Goal: Information Seeking & Learning: Learn about a topic

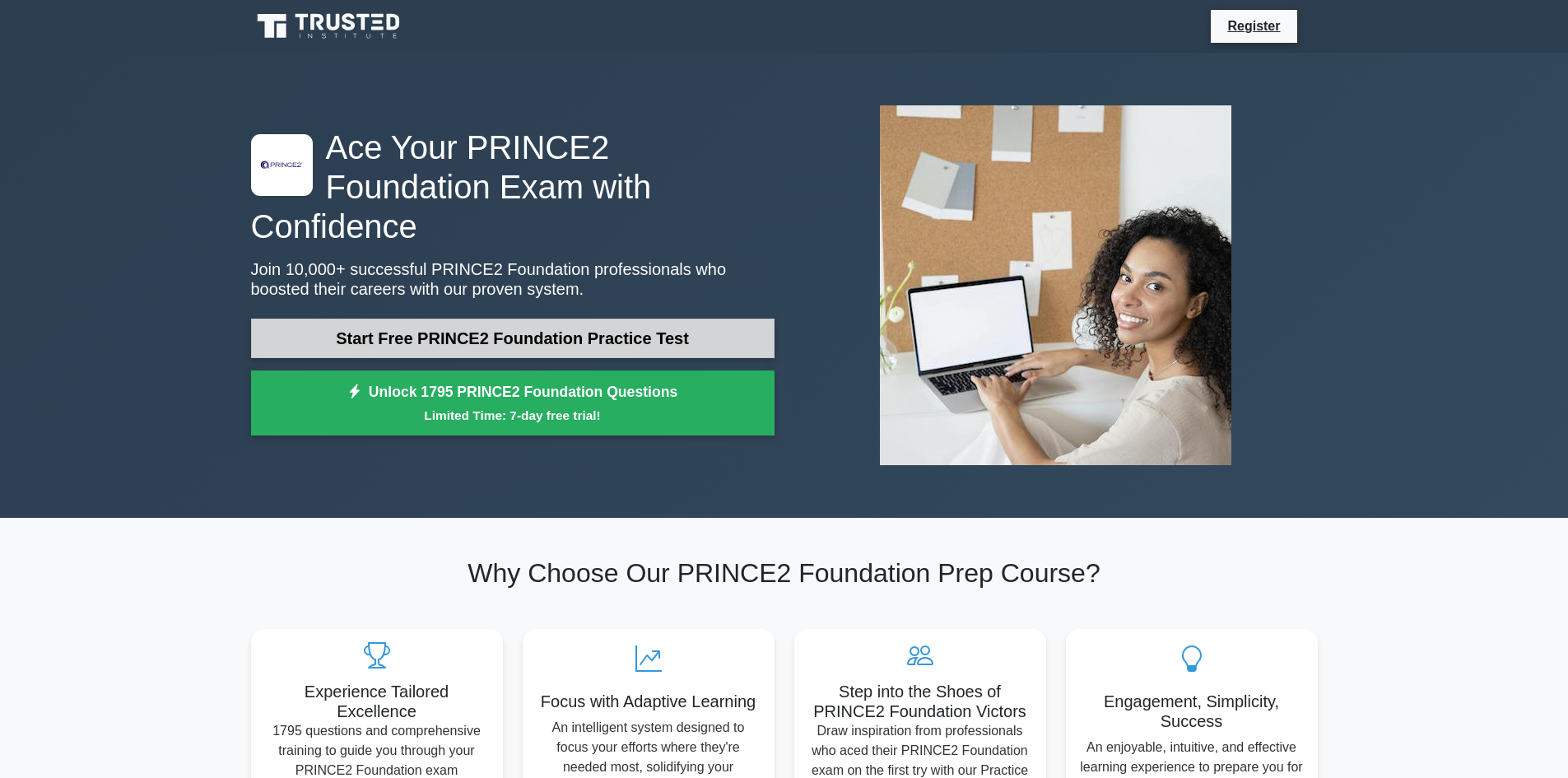
click at [554, 322] on link "Start Free PRINCE2 Foundation Practice Test" at bounding box center [513, 338] width 524 height 39
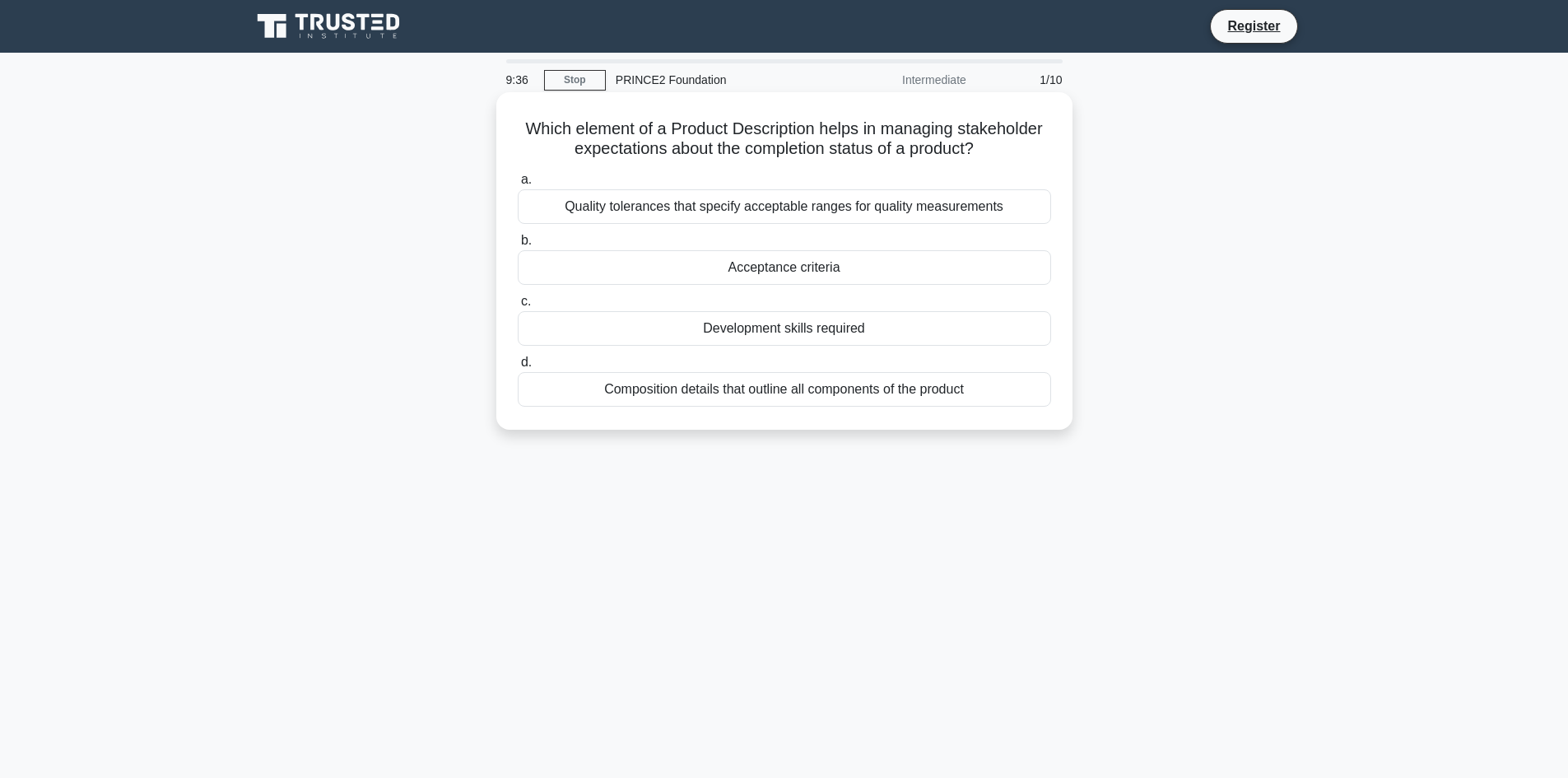
click at [566, 274] on div "Acceptance criteria" at bounding box center [785, 267] width 534 height 34
click at [518, 246] on input "b. Acceptance criteria" at bounding box center [518, 240] width 0 height 11
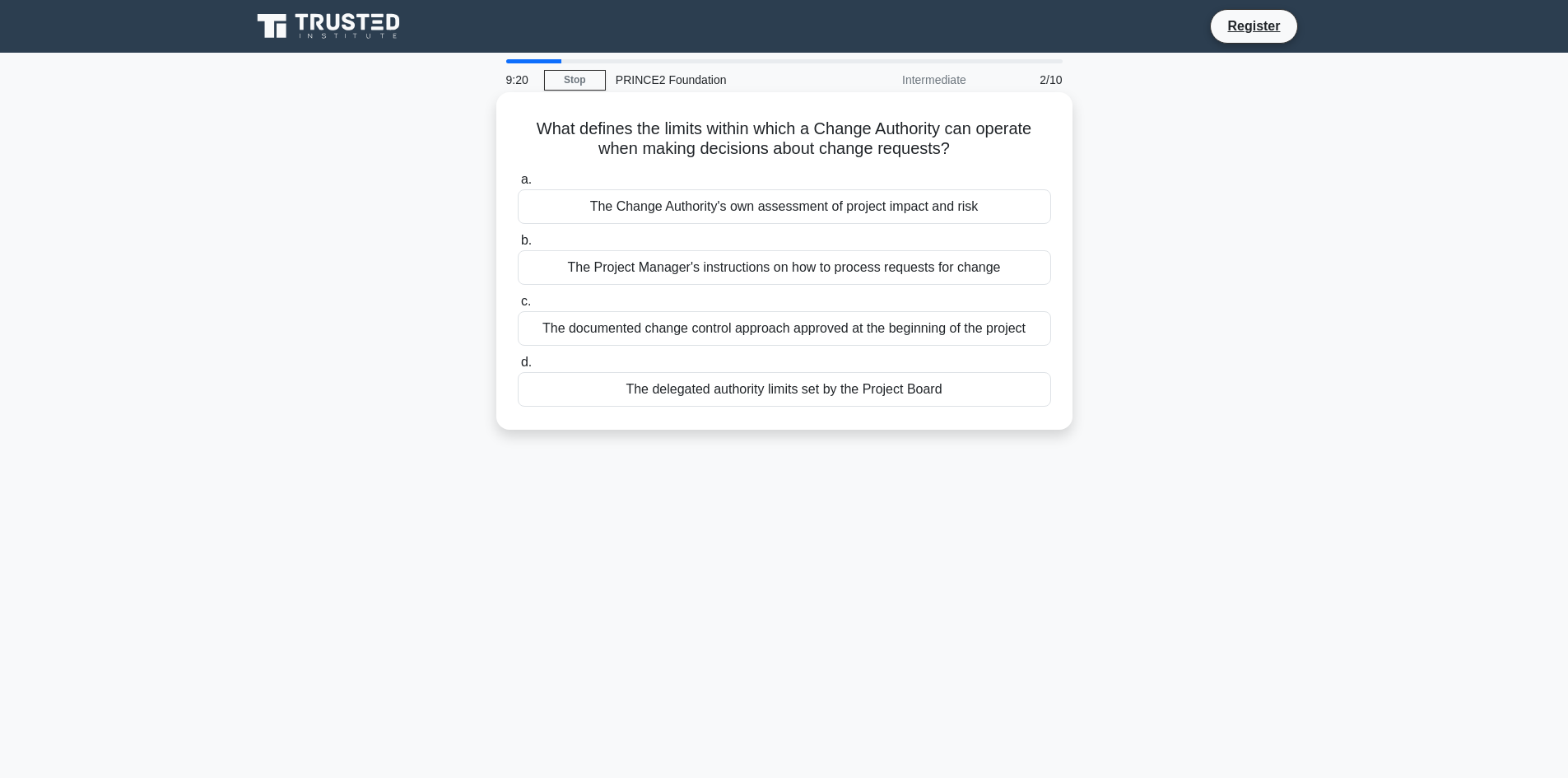
click at [702, 394] on div "The delegated authority limits set by the Project Board" at bounding box center [785, 389] width 534 height 34
click at [518, 367] on input "d. The delegated authority limits set by the Project Board" at bounding box center [518, 363] width 0 height 11
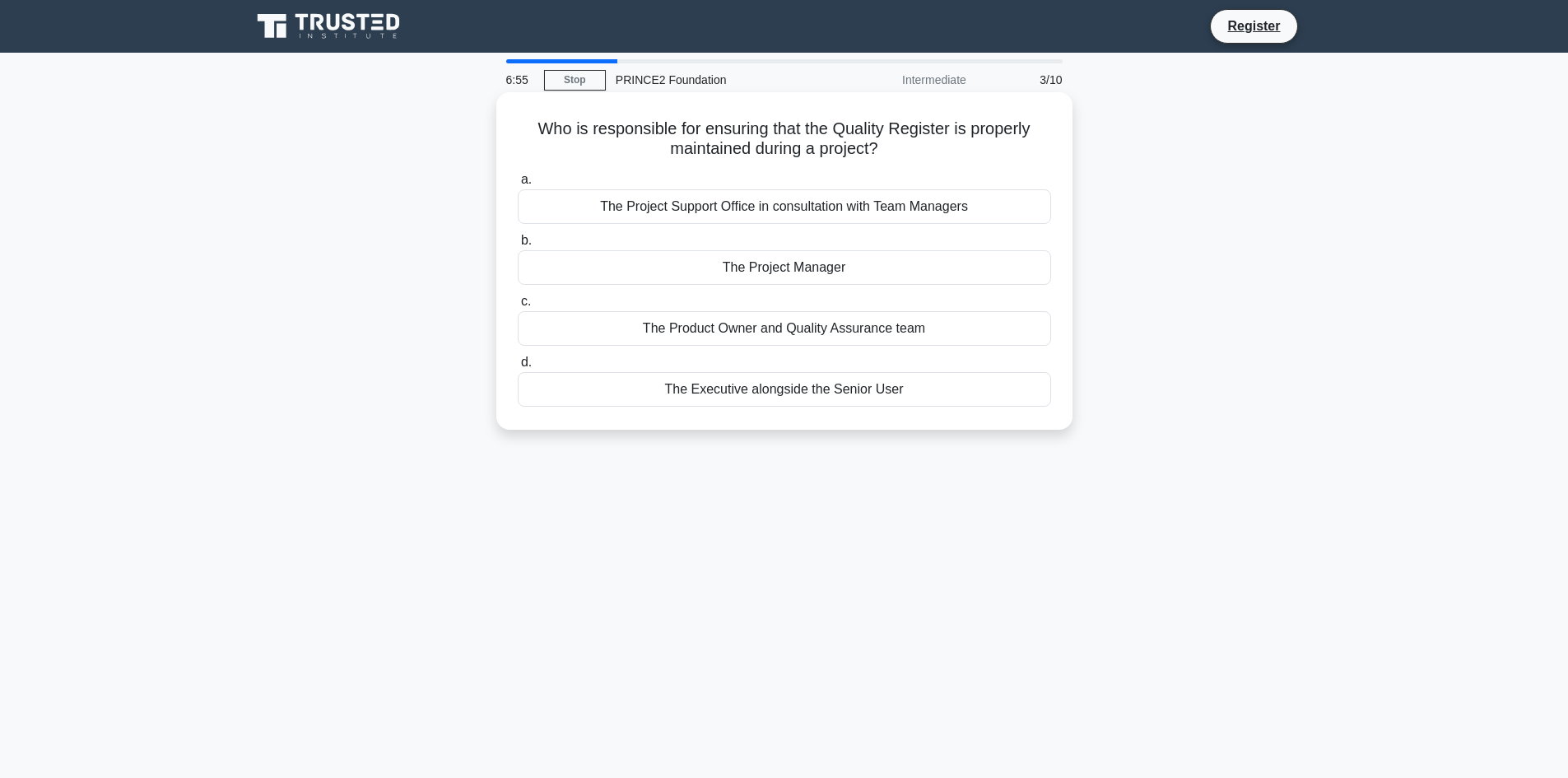
click at [929, 279] on div "The Project Manager" at bounding box center [785, 267] width 534 height 34
click at [518, 246] on input "b. The Project Manager" at bounding box center [518, 240] width 0 height 11
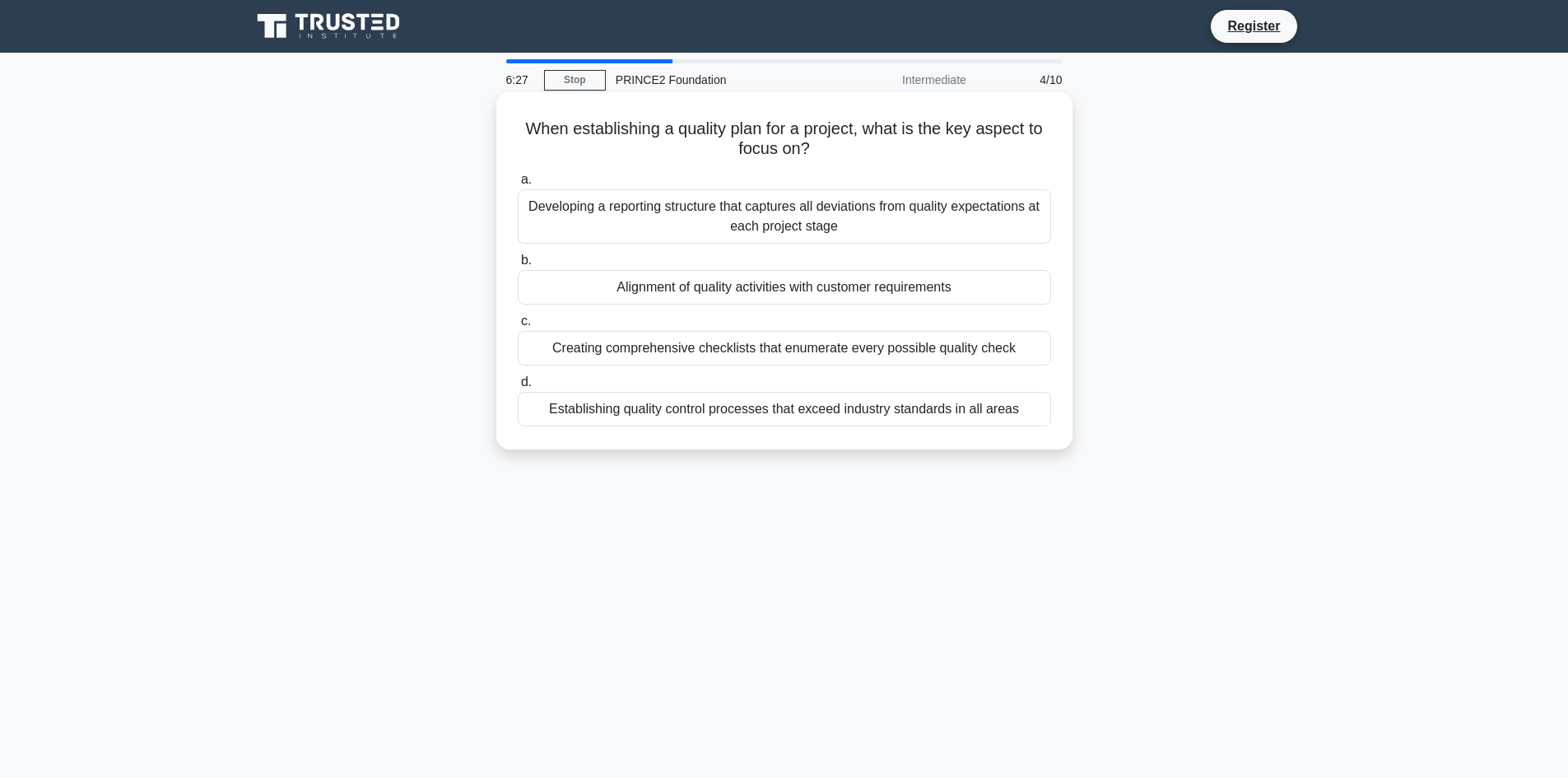
click at [669, 285] on div "Alignment of quality activities with customer requirements" at bounding box center [785, 286] width 534 height 34
click at [518, 266] on input "b. Alignment of quality activities with customer requirements" at bounding box center [518, 260] width 0 height 11
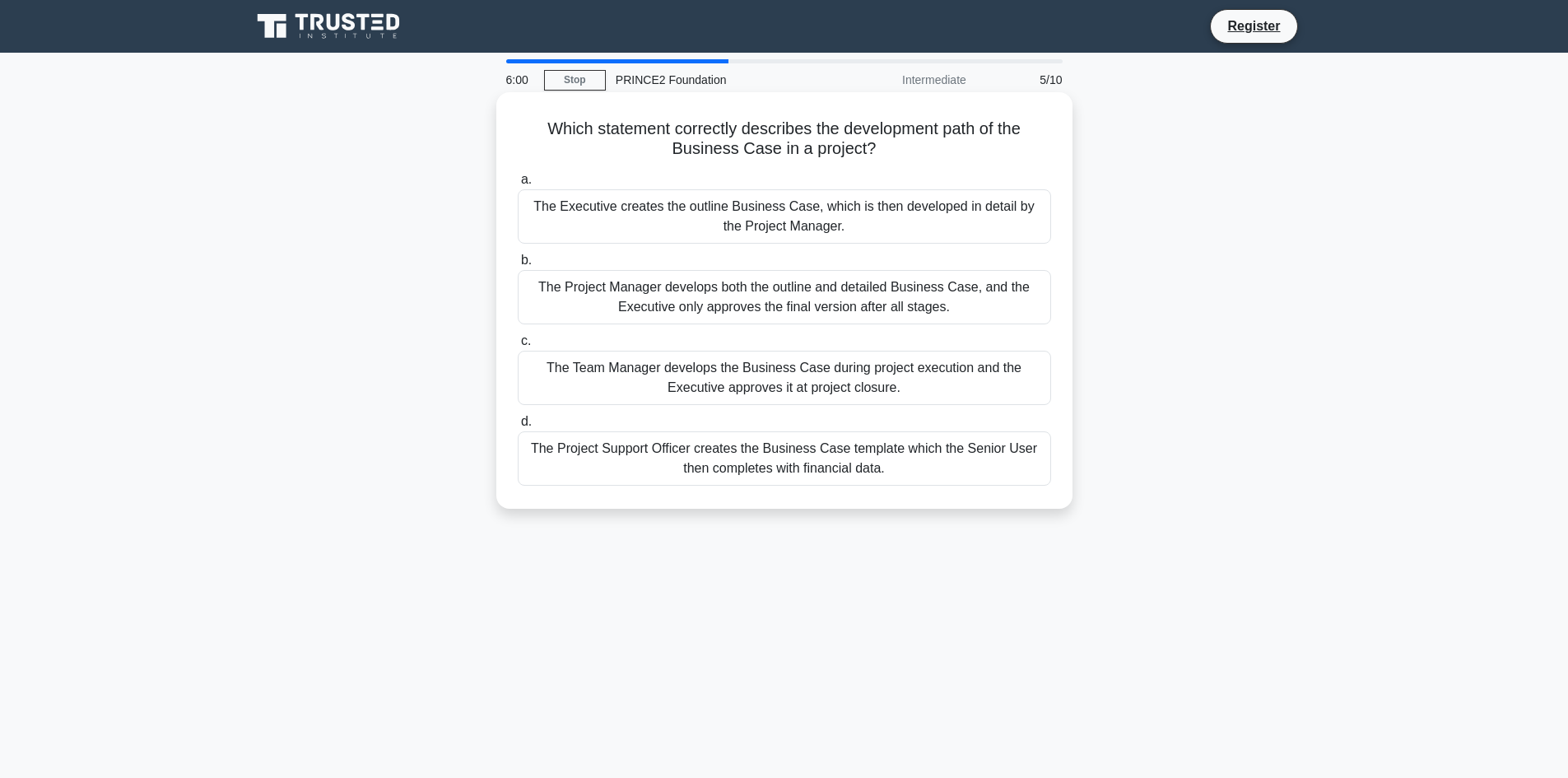
click at [766, 224] on div "The Executive creates the outline Business Case, which is then developed in det…" at bounding box center [785, 217] width 534 height 55
click at [518, 185] on input "a. The Executive creates the outline Business Case, which is then developed in …" at bounding box center [518, 180] width 0 height 11
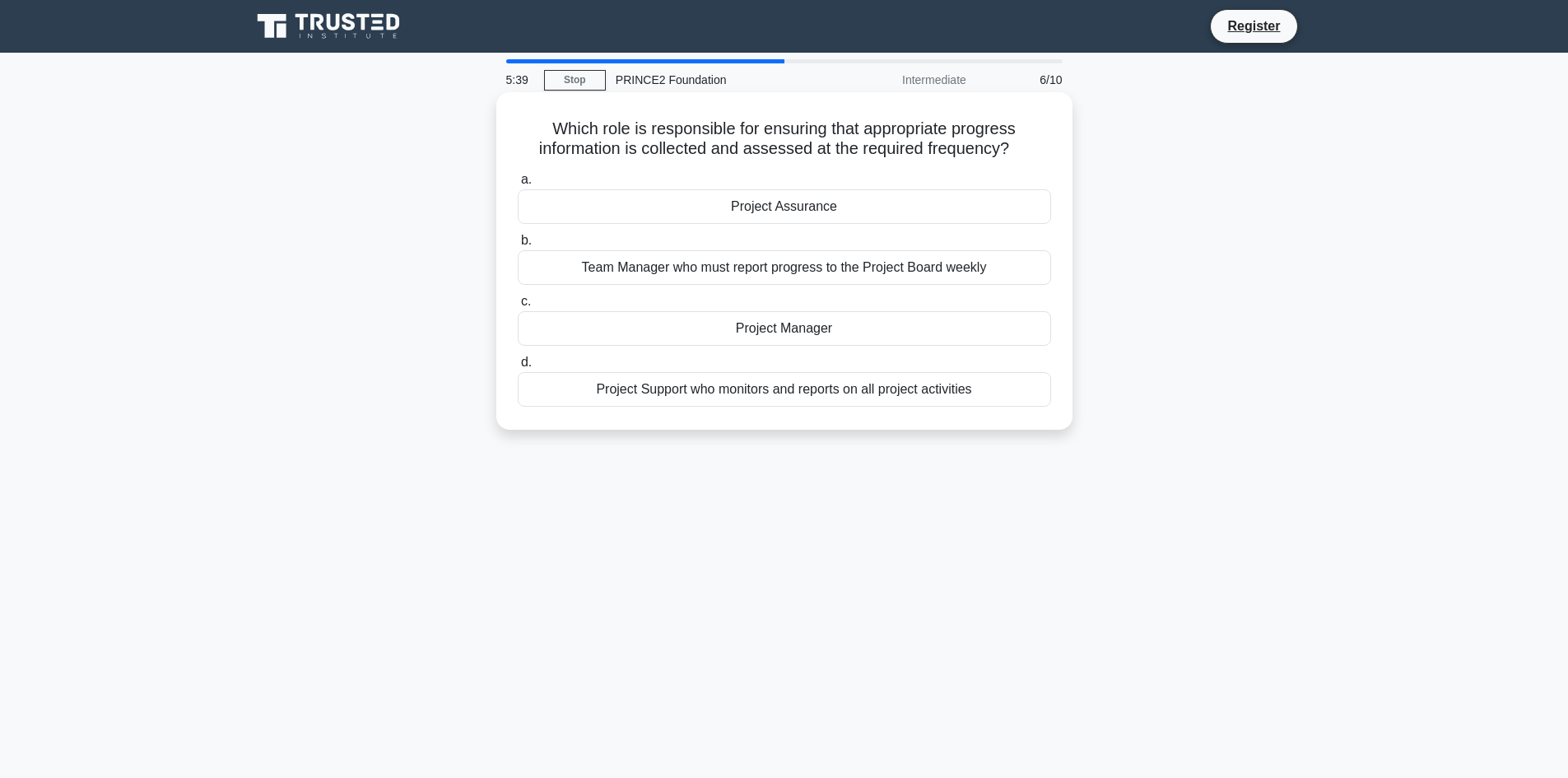
click at [784, 196] on div "Project Assurance" at bounding box center [785, 206] width 534 height 34
click at [518, 185] on input "a. Project Assurance" at bounding box center [518, 180] width 0 height 11
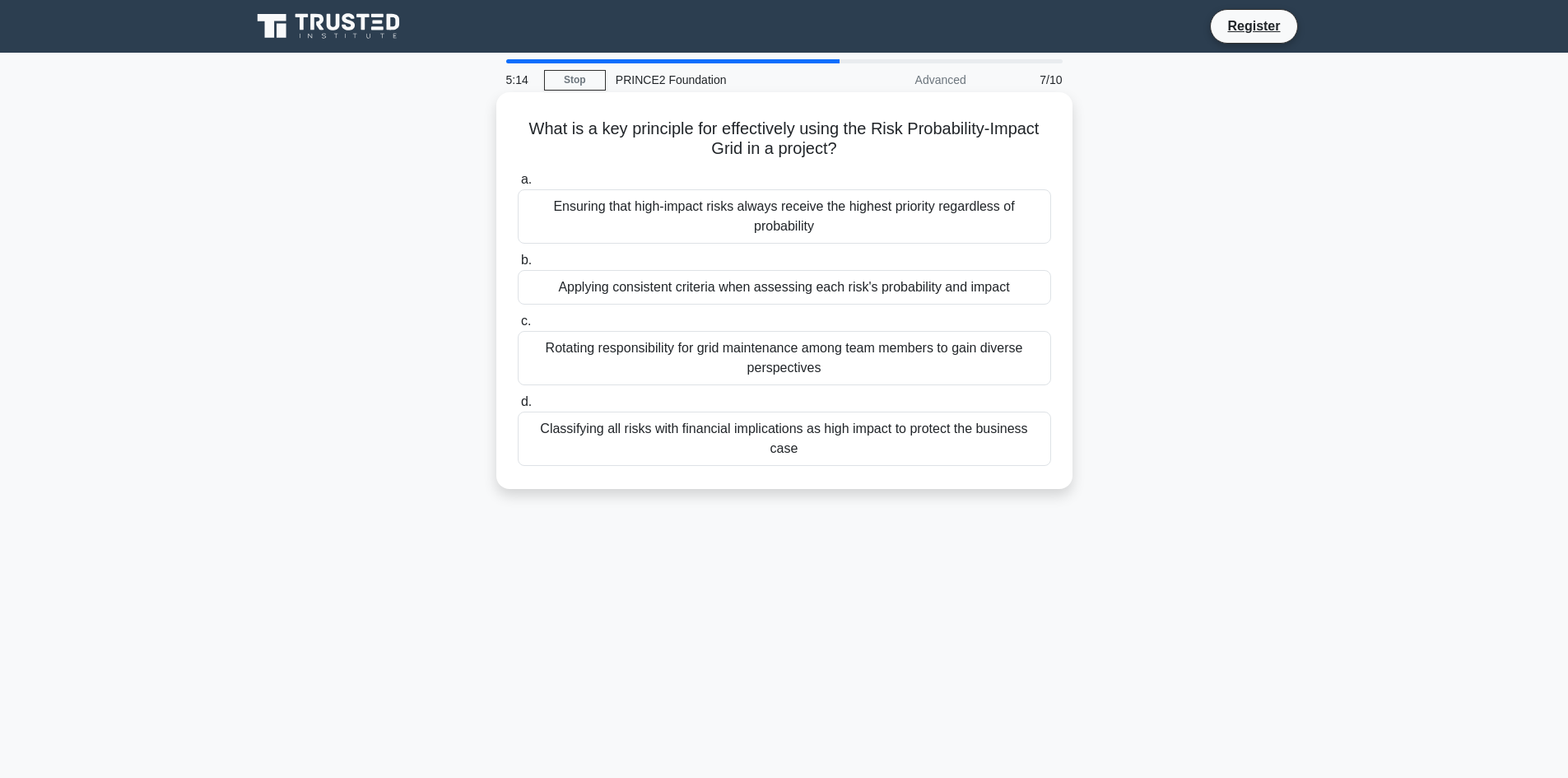
click at [704, 279] on div "Applying consistent criteria when assessing each risk's probability and impact" at bounding box center [785, 286] width 534 height 34
click at [518, 266] on input "b. Applying consistent criteria when assessing each risk's probability and impa…" at bounding box center [518, 260] width 0 height 11
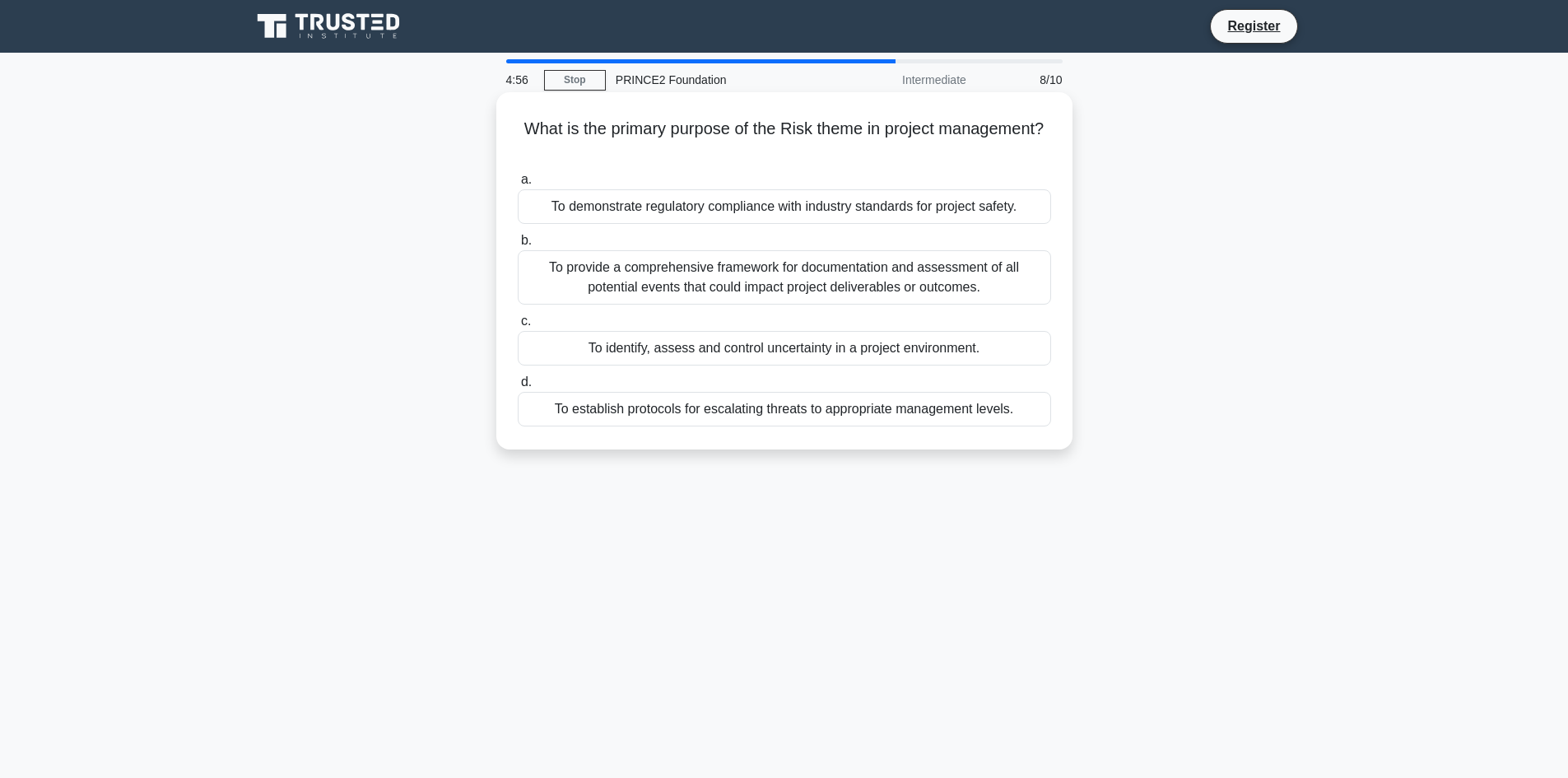
click at [701, 360] on div "To identify, assess and control uncertainty in a project environment." at bounding box center [785, 348] width 534 height 34
click at [518, 326] on input "c. To identify, assess and control uncertainty in a project environment." at bounding box center [518, 321] width 0 height 11
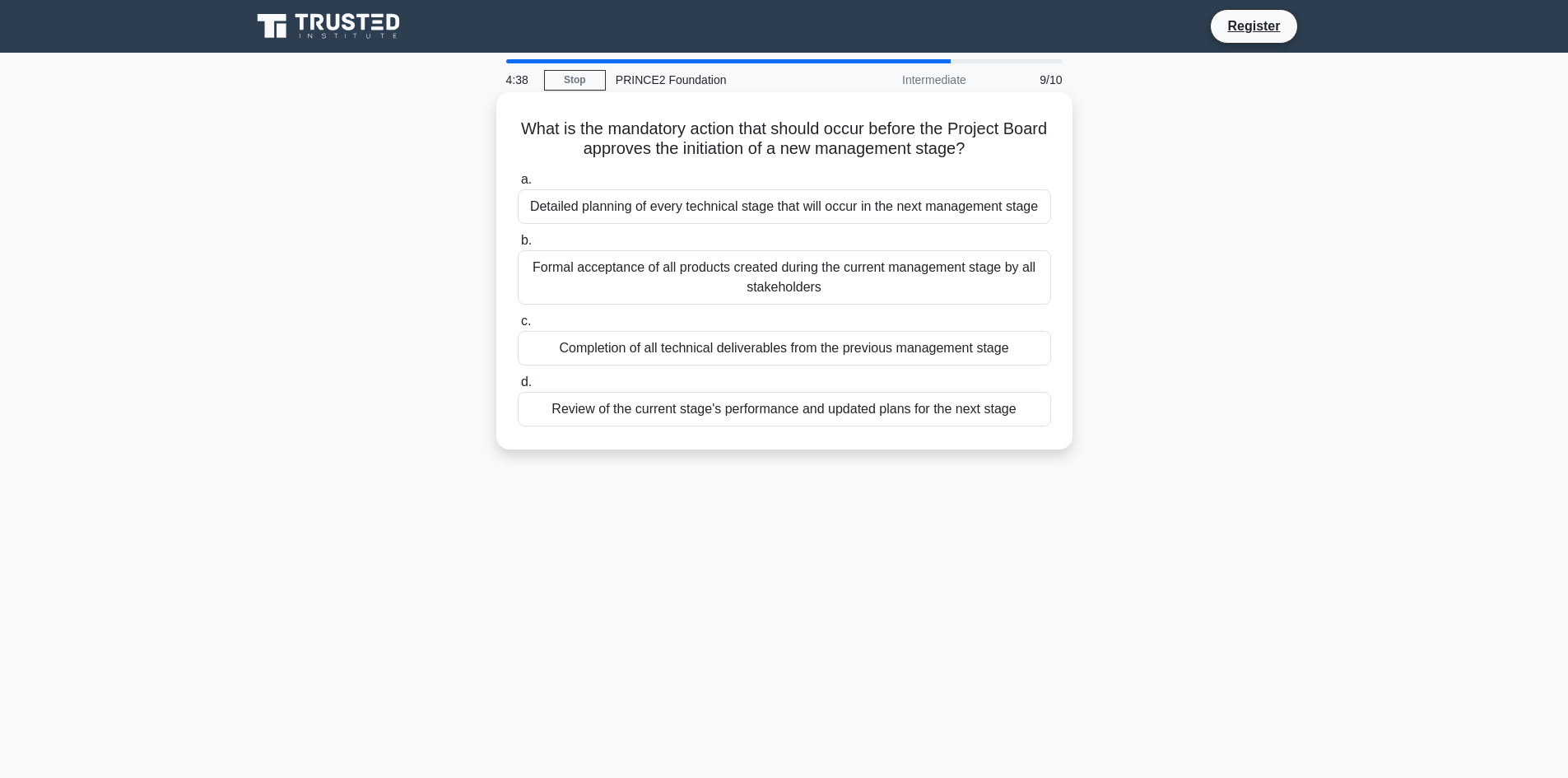
click at [662, 416] on div "Review of the current stage's performance and updated plans for the next stage" at bounding box center [785, 409] width 534 height 34
click at [518, 388] on input "d. Review of the current stage's performance and updated plans for the next sta…" at bounding box center [518, 382] width 0 height 11
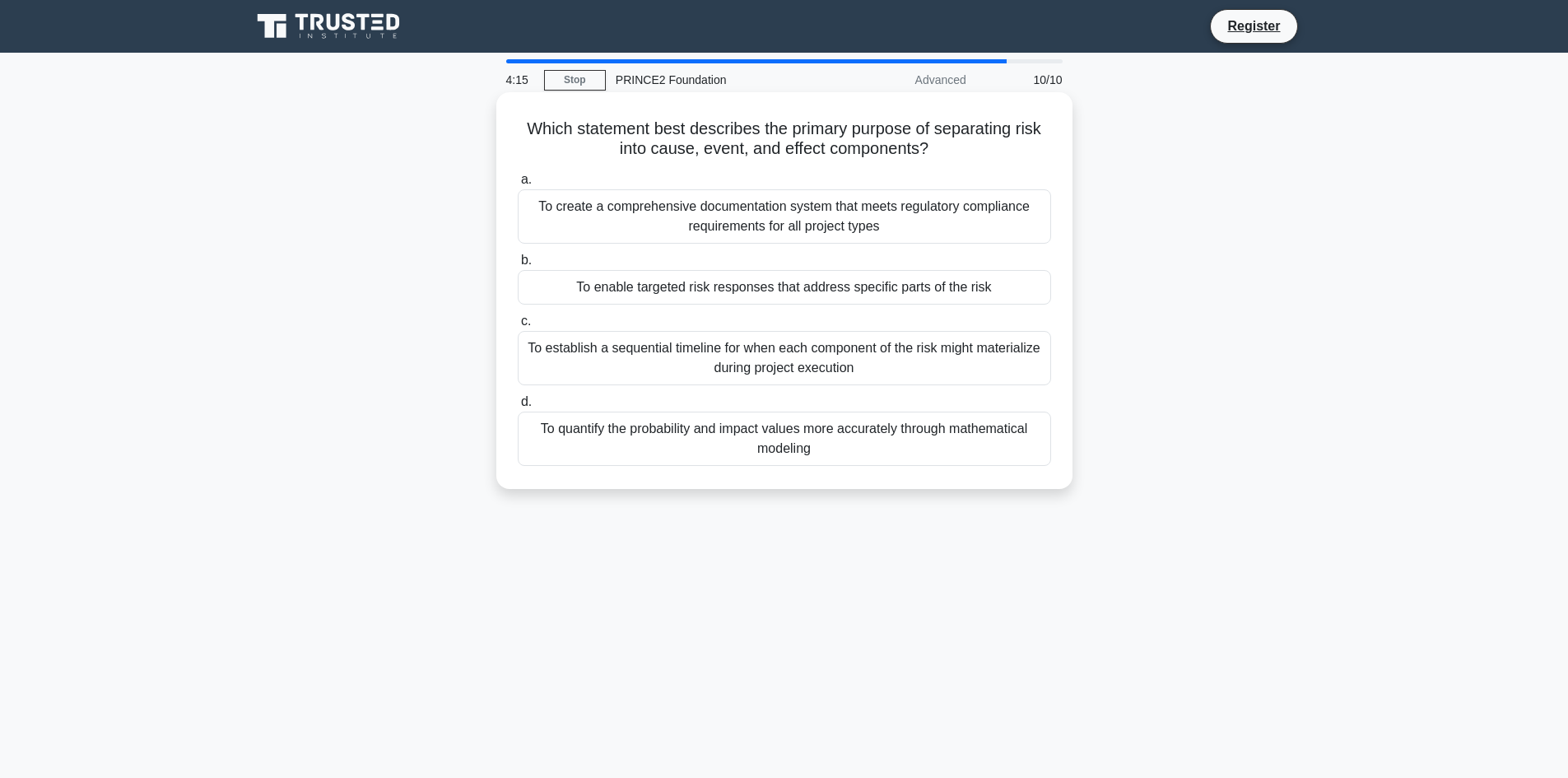
click at [665, 294] on div "To enable targeted risk responses that address specific parts of the risk" at bounding box center [785, 286] width 534 height 34
click at [518, 266] on input "b. To enable targeted risk responses that address specific parts of the risk" at bounding box center [518, 260] width 0 height 11
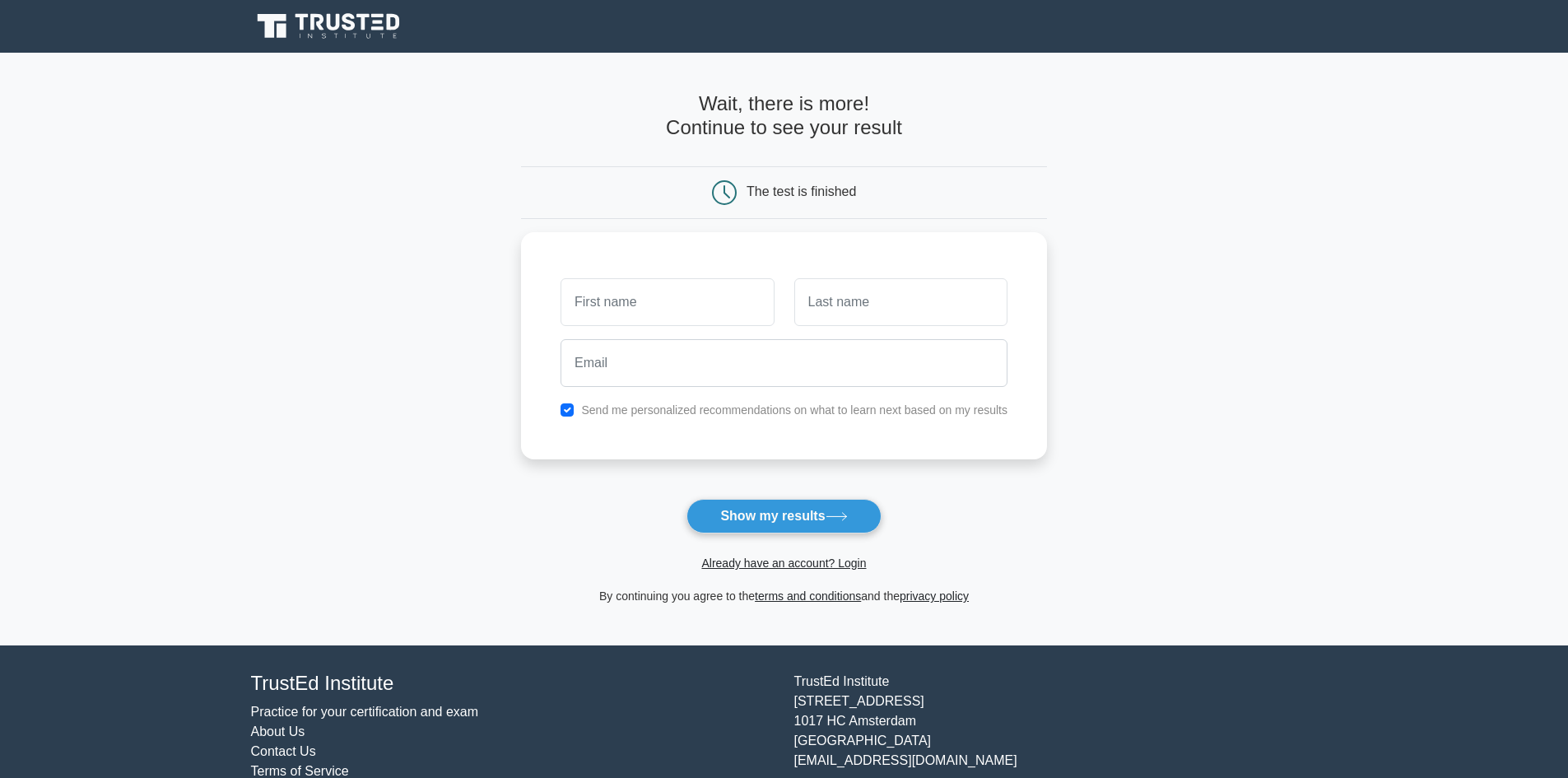
click at [665, 294] on input "text" at bounding box center [668, 302] width 213 height 48
type input "nabel"
type input "aridi"
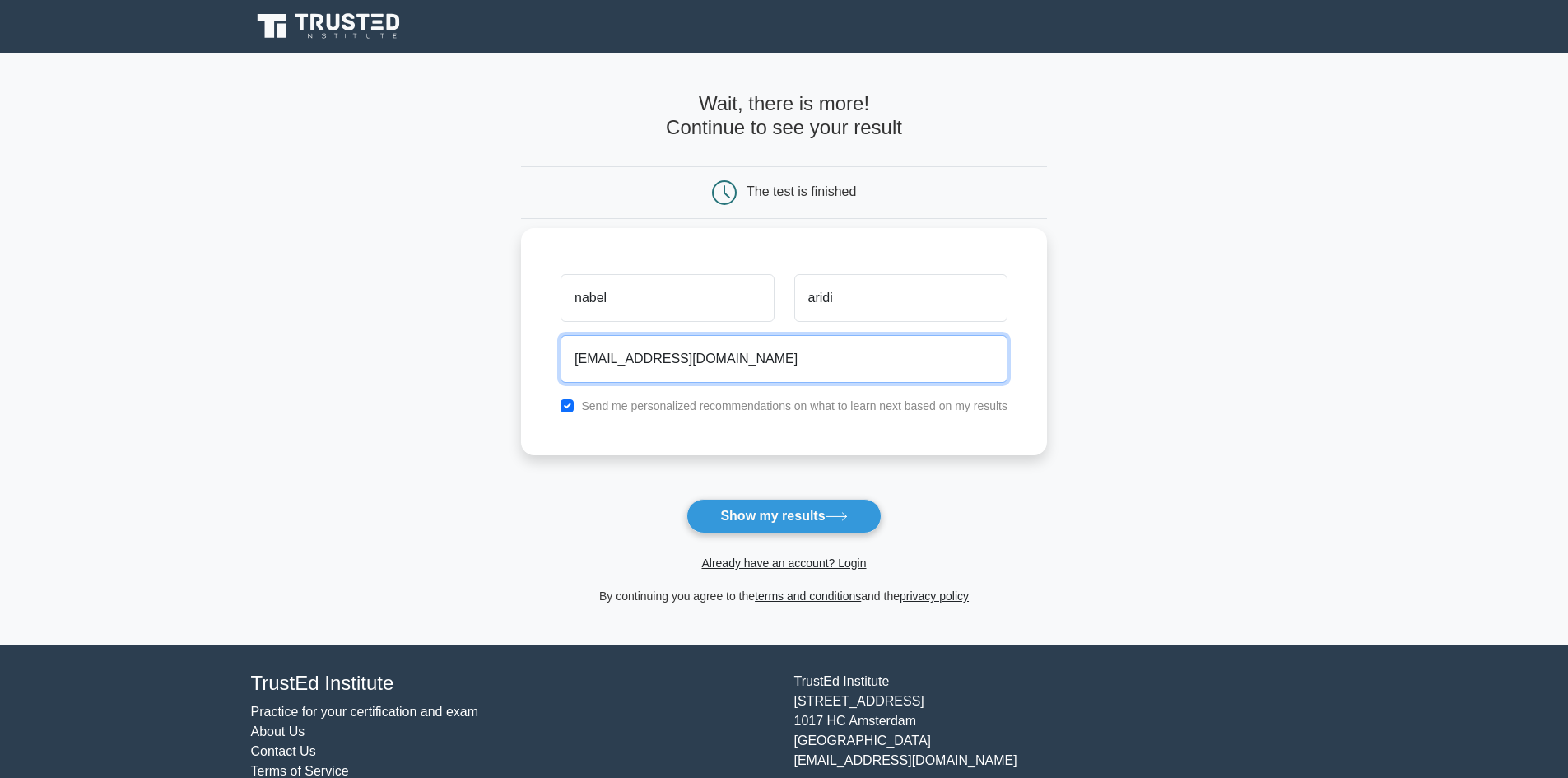
type input "nabel.aridi@live.com"
click at [725, 405] on label "Send me personalized recommendations on what to learn next based on my results" at bounding box center [795, 405] width 426 height 13
click at [562, 403] on input "checkbox" at bounding box center [567, 405] width 13 height 13
checkbox input "false"
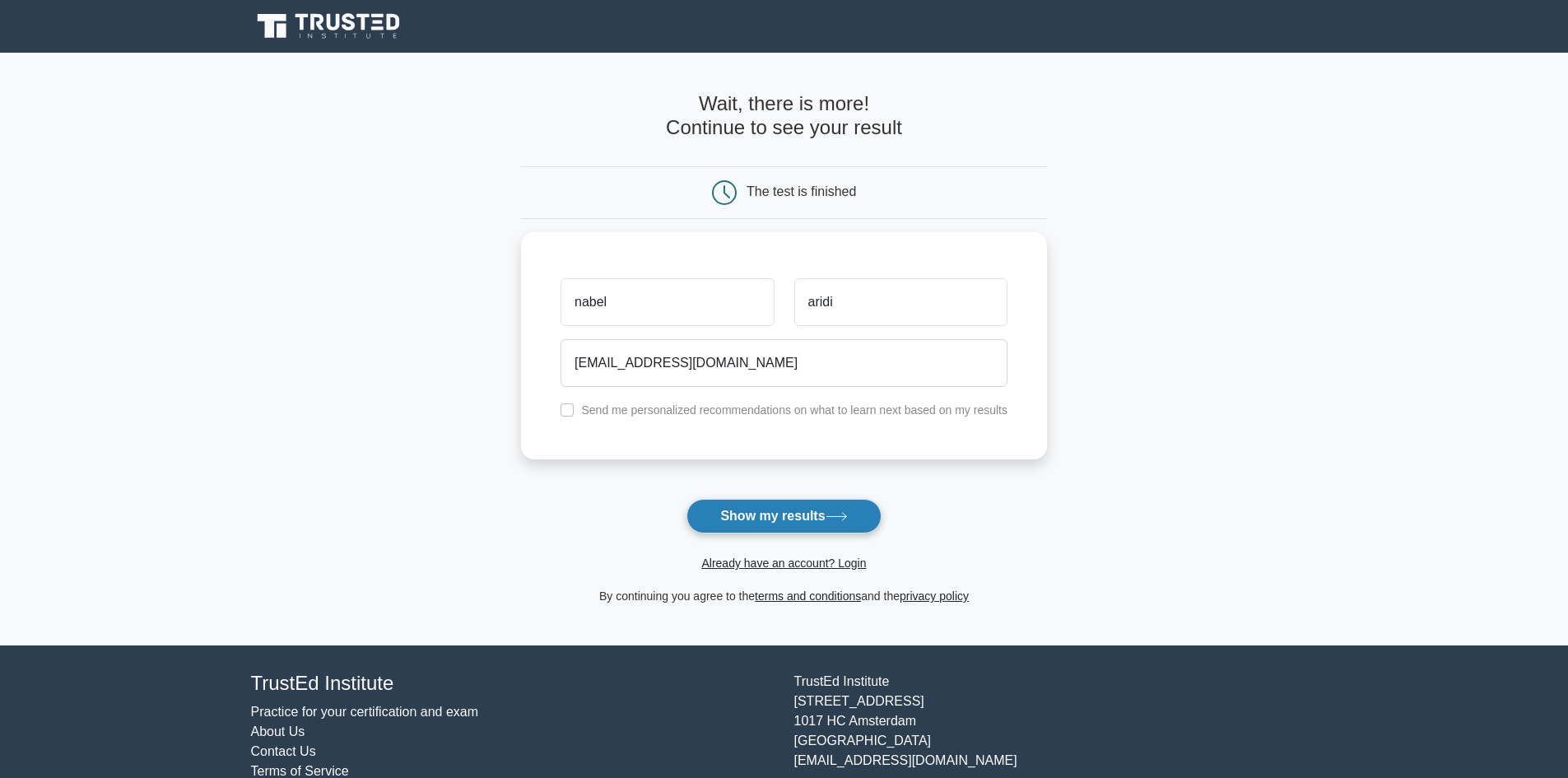
click at [790, 529] on button "Show my results" at bounding box center [783, 515] width 195 height 34
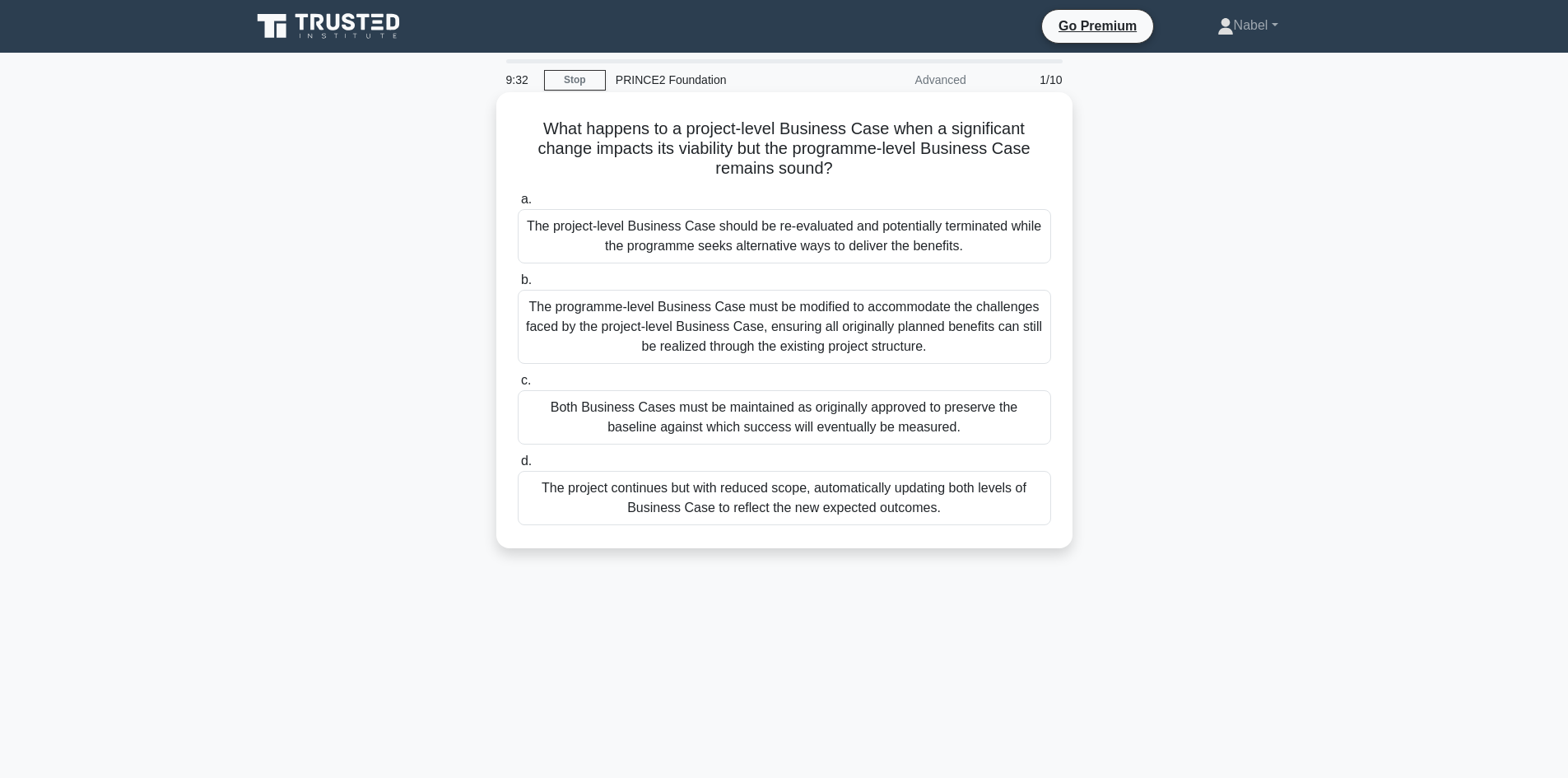
click at [857, 338] on div "The programme-level Business Case must be modified to accommodate the challenge…" at bounding box center [785, 326] width 534 height 74
click at [518, 285] on input "b. The programme-level Business Case must be modified to accommodate the challe…" at bounding box center [518, 280] width 0 height 11
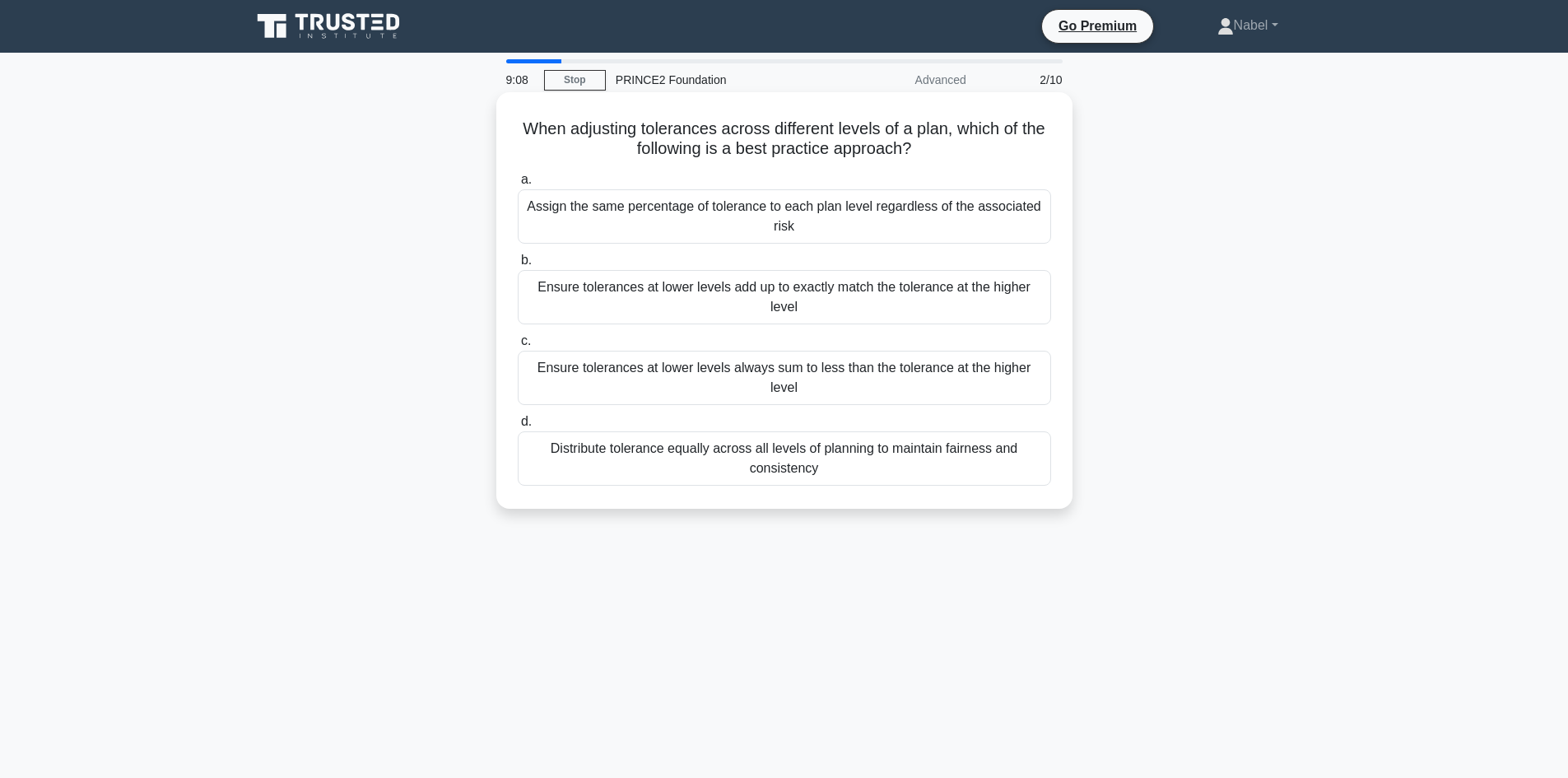
click at [653, 367] on div "Ensure tolerances at lower levels always sum to less than the tolerance at the …" at bounding box center [785, 378] width 534 height 55
click at [518, 347] on input "c. Ensure tolerances at lower levels always sum to less than the tolerance at t…" at bounding box center [518, 341] width 0 height 11
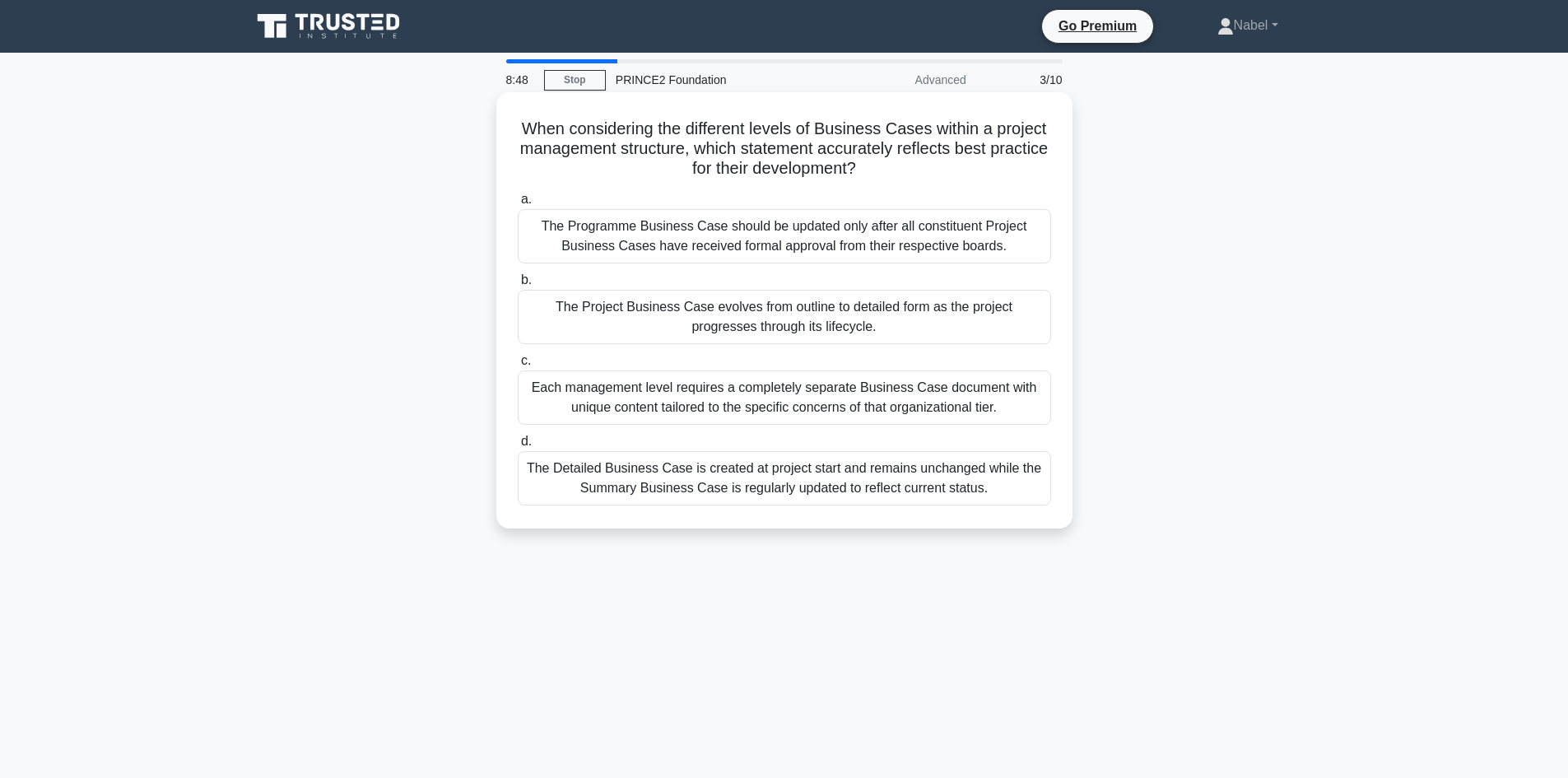
click at [669, 304] on div "The Project Business Case evolves from outline to detailed form as the project …" at bounding box center [785, 317] width 534 height 55
click at [518, 285] on input "b. The Project Business Case evolves from outline to detailed form as the proje…" at bounding box center [518, 280] width 0 height 11
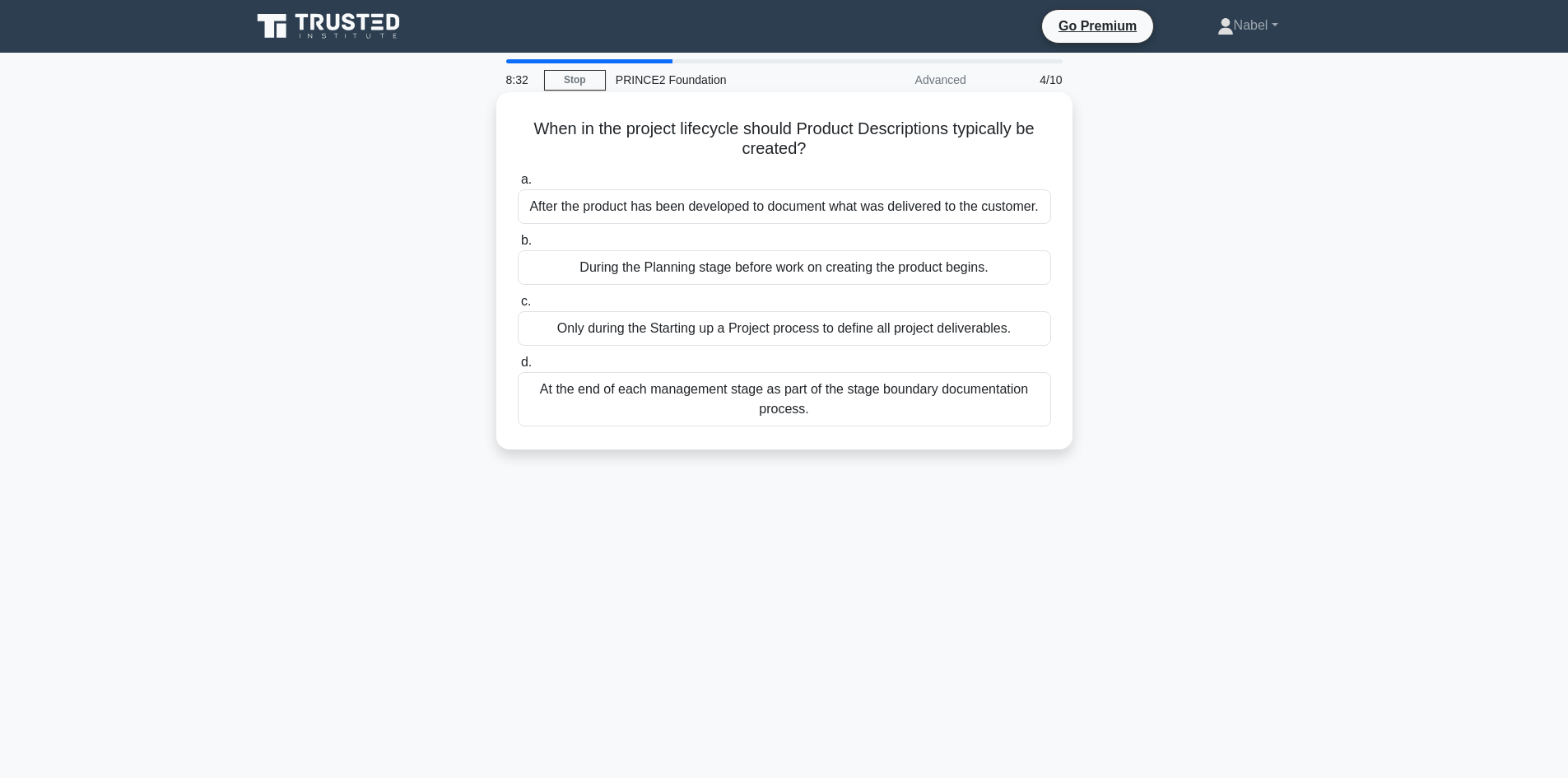
click at [713, 261] on div "During the Planning stage before work on creating the product begins." at bounding box center [785, 267] width 534 height 34
click at [518, 246] on input "b. During the Planning stage before work on creating the product begins." at bounding box center [518, 240] width 0 height 11
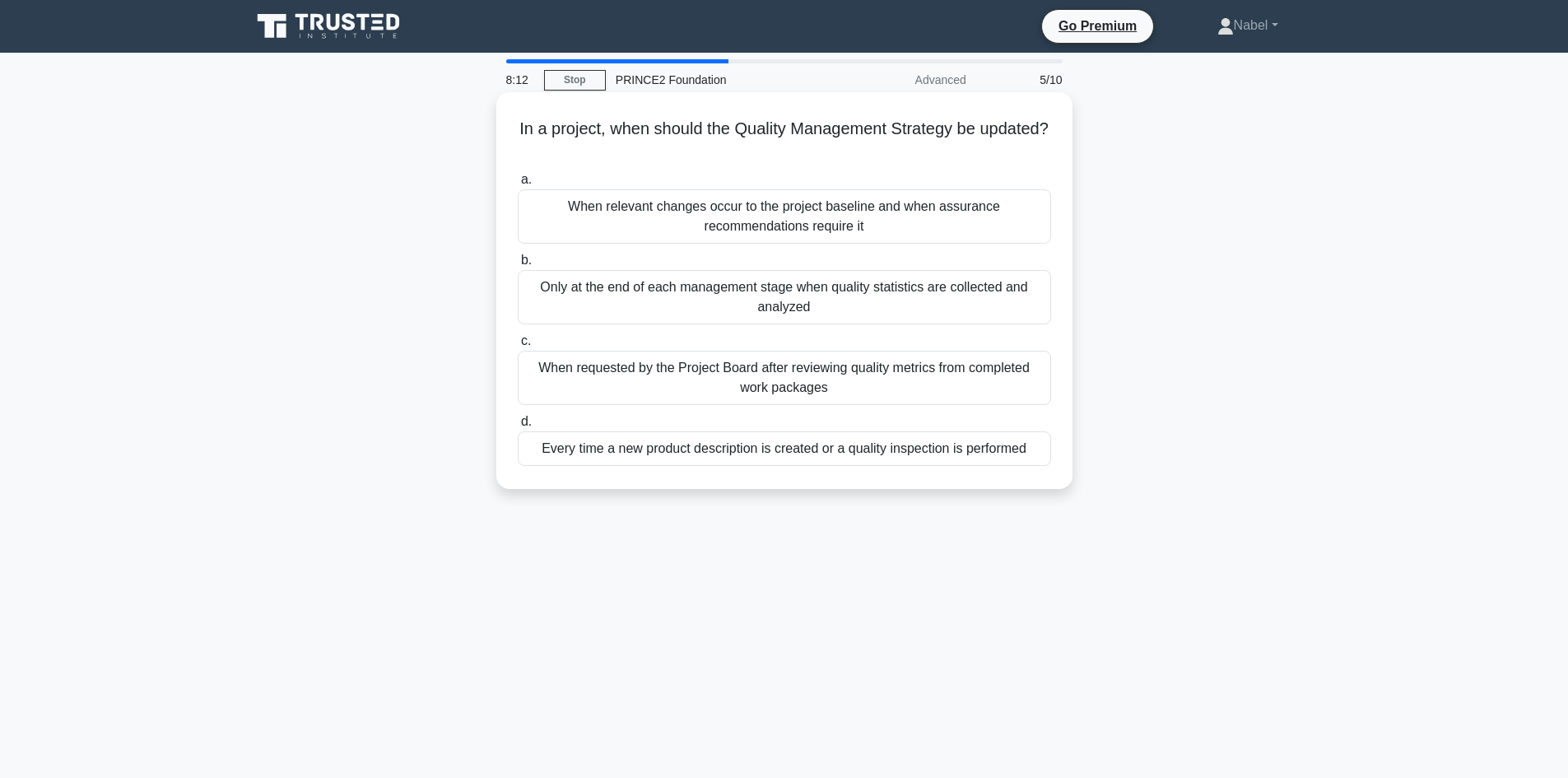
click at [773, 218] on div "When relevant changes occur to the project baseline and when assurance recommen…" at bounding box center [785, 217] width 534 height 55
click at [518, 185] on input "a. When relevant changes occur to the project baseline and when assurance recom…" at bounding box center [518, 180] width 0 height 11
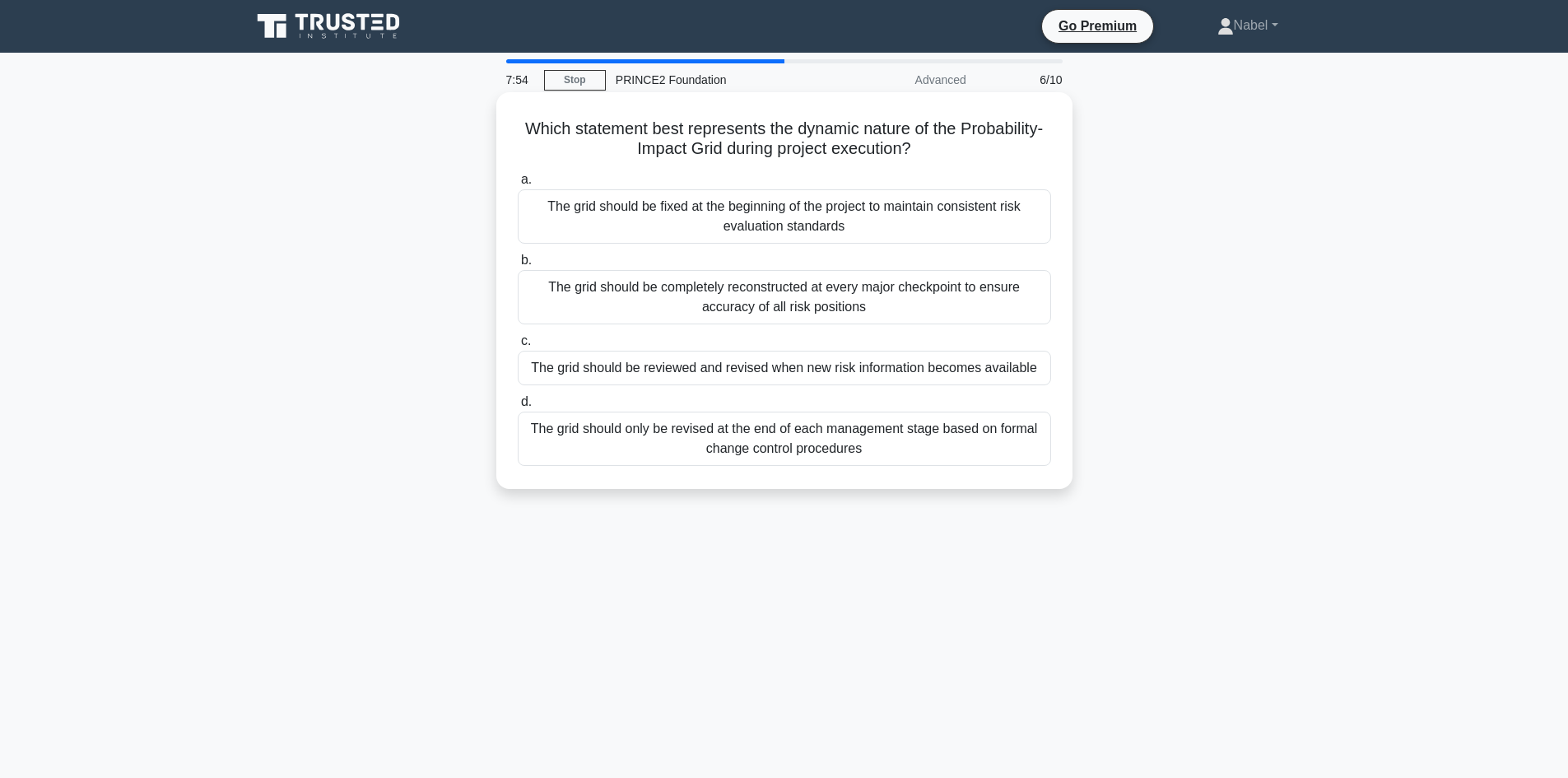
click at [633, 368] on div "The grid should be reviewed and revised when new risk information becomes avail…" at bounding box center [785, 367] width 534 height 34
click at [518, 347] on input "c. The grid should be reviewed and revised when new risk information becomes av…" at bounding box center [518, 341] width 0 height 11
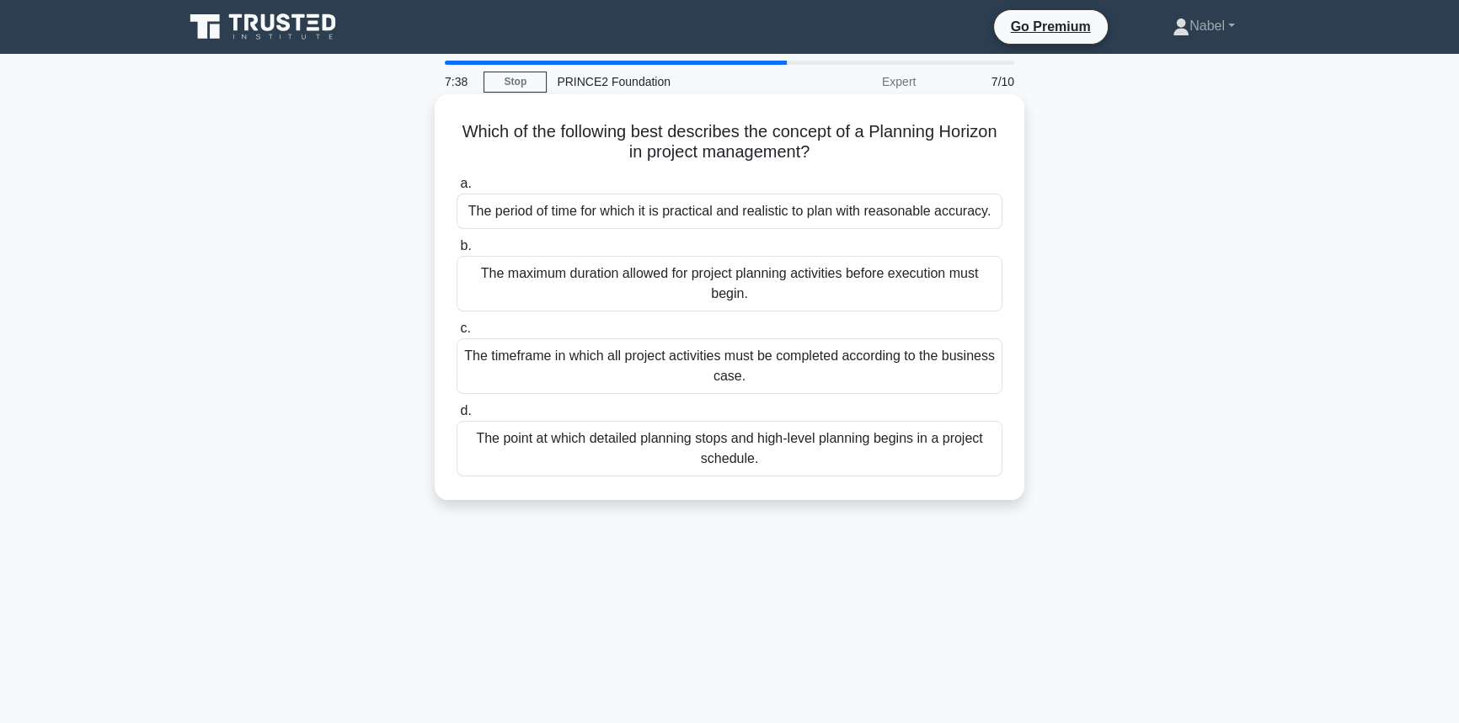
click at [738, 208] on div "The period of time for which it is practical and realistic to plan with reasona…" at bounding box center [729, 211] width 546 height 35
click at [766, 220] on div "The period of time for which it is practical and realistic to plan with reasona…" at bounding box center [729, 211] width 546 height 35
click at [456, 189] on input "a. The period of time for which it is practical and realistic to plan with reas…" at bounding box center [456, 184] width 0 height 11
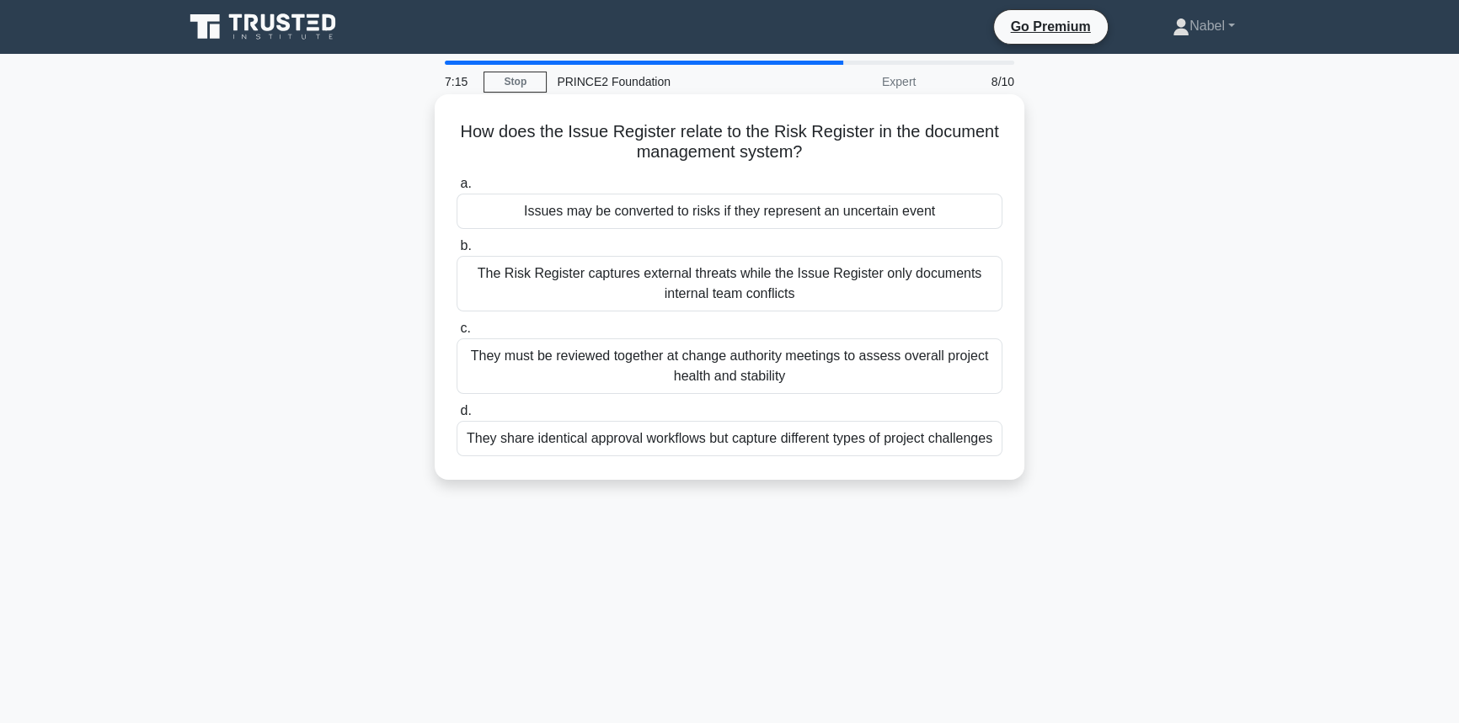
click at [478, 210] on div "Issues may be converted to risks if they represent an uncertain event" at bounding box center [729, 211] width 546 height 35
click at [456, 189] on input "a. Issues may be converted to risks if they represent an uncertain event" at bounding box center [456, 184] width 0 height 11
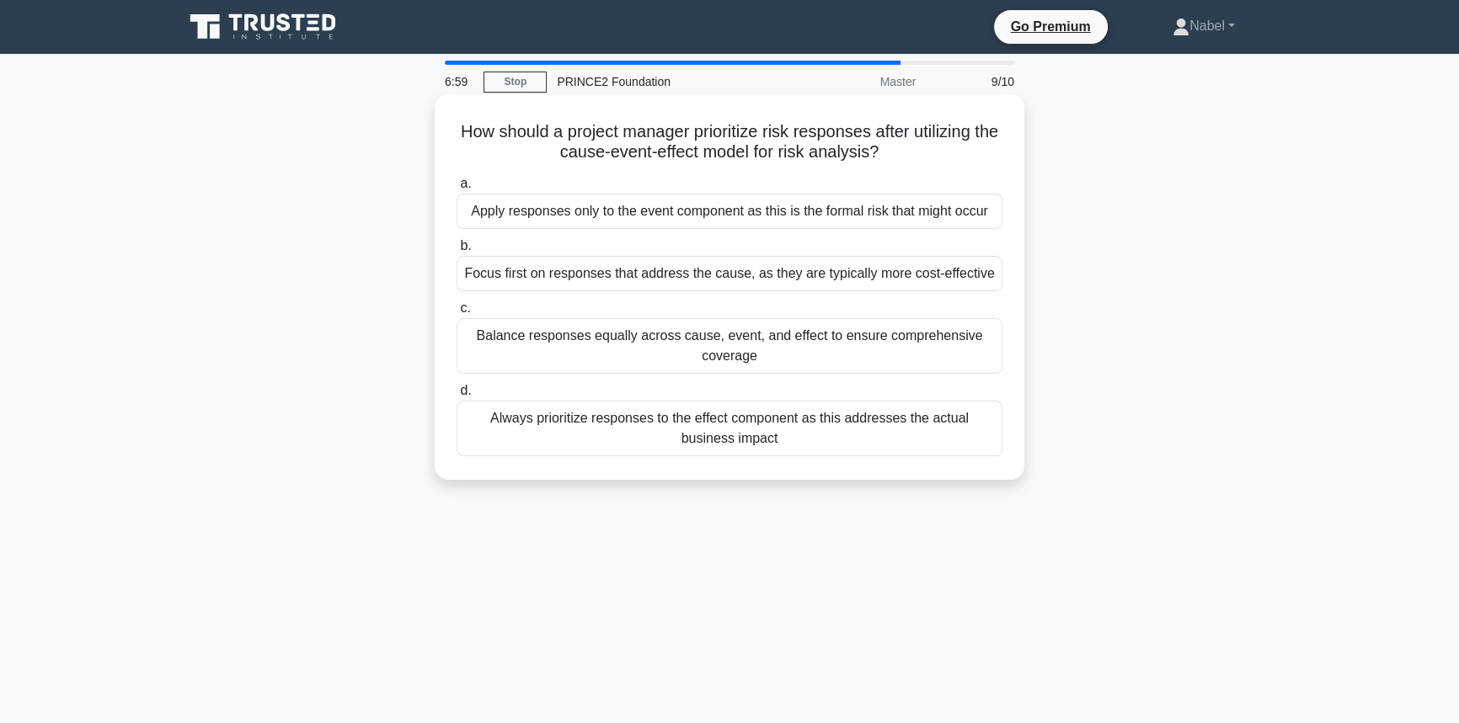
click at [522, 280] on div "Focus first on responses that address the cause, as they are typically more cos…" at bounding box center [729, 273] width 546 height 35
click at [456, 252] on input "b. Focus first on responses that address the cause, as they are typically more …" at bounding box center [456, 246] width 0 height 11
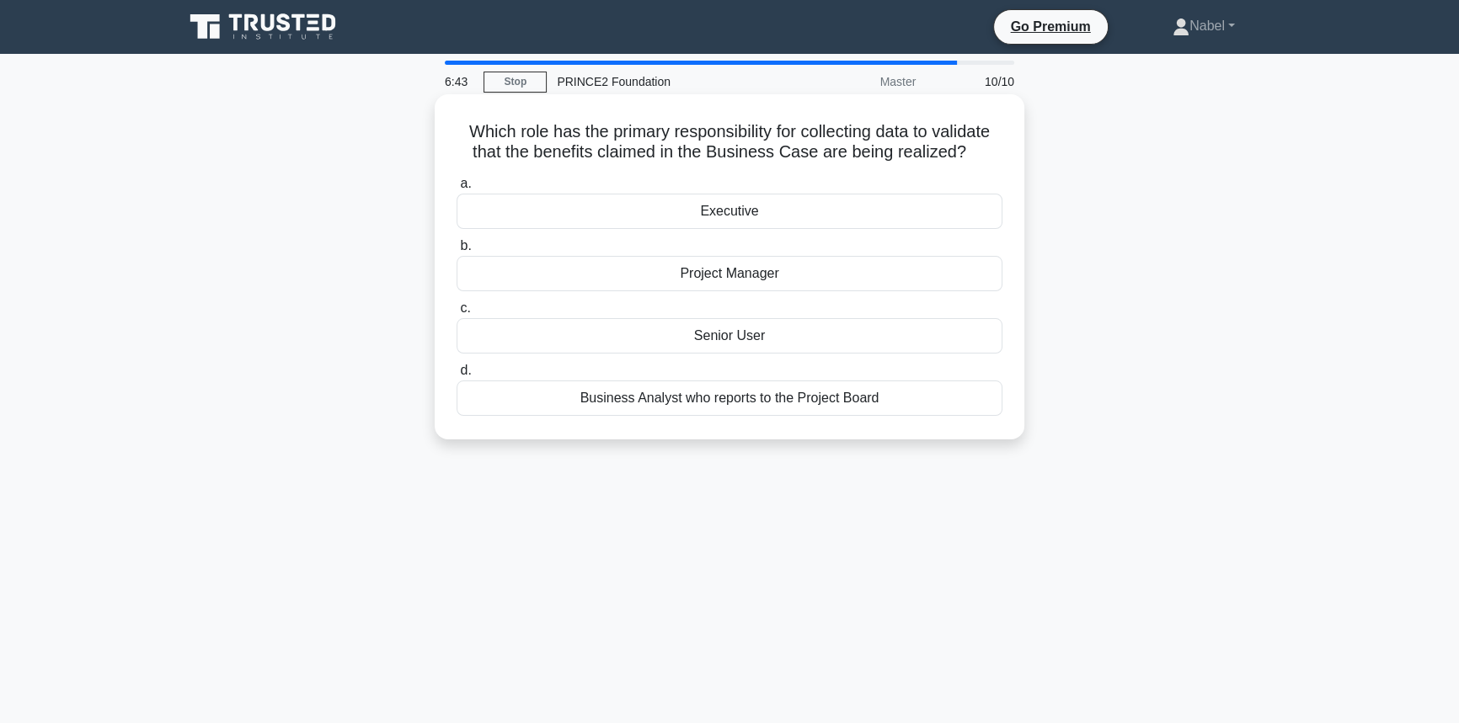
click at [600, 350] on div "Senior User" at bounding box center [729, 335] width 546 height 35
click at [456, 314] on input "c. Senior User" at bounding box center [456, 308] width 0 height 11
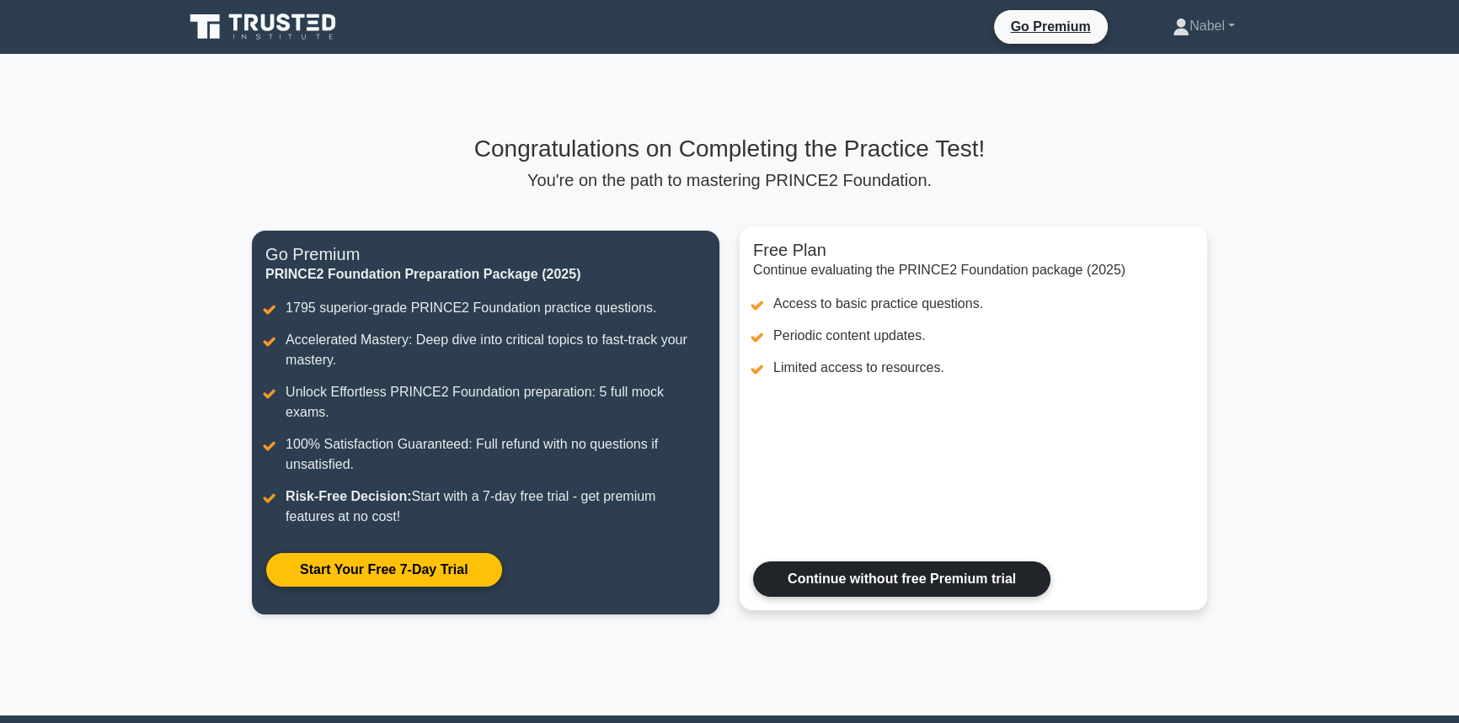
click at [845, 562] on link "Continue without free Premium trial" at bounding box center [901, 579] width 297 height 35
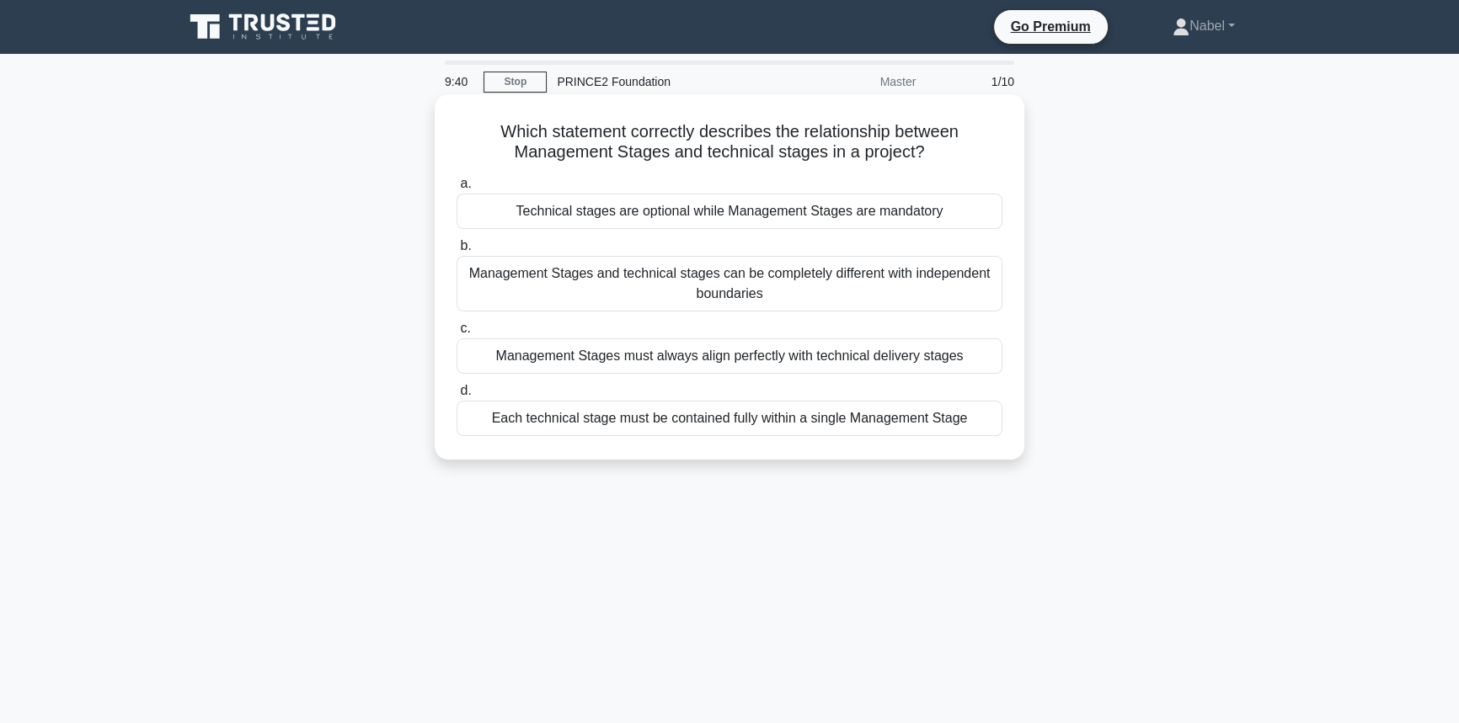
click at [578, 302] on div "Management Stages and technical stages can be completely different with indepen…" at bounding box center [729, 284] width 546 height 56
click at [456, 252] on input "b. Management Stages and technical stages can be completely different with inde…" at bounding box center [456, 246] width 0 height 11
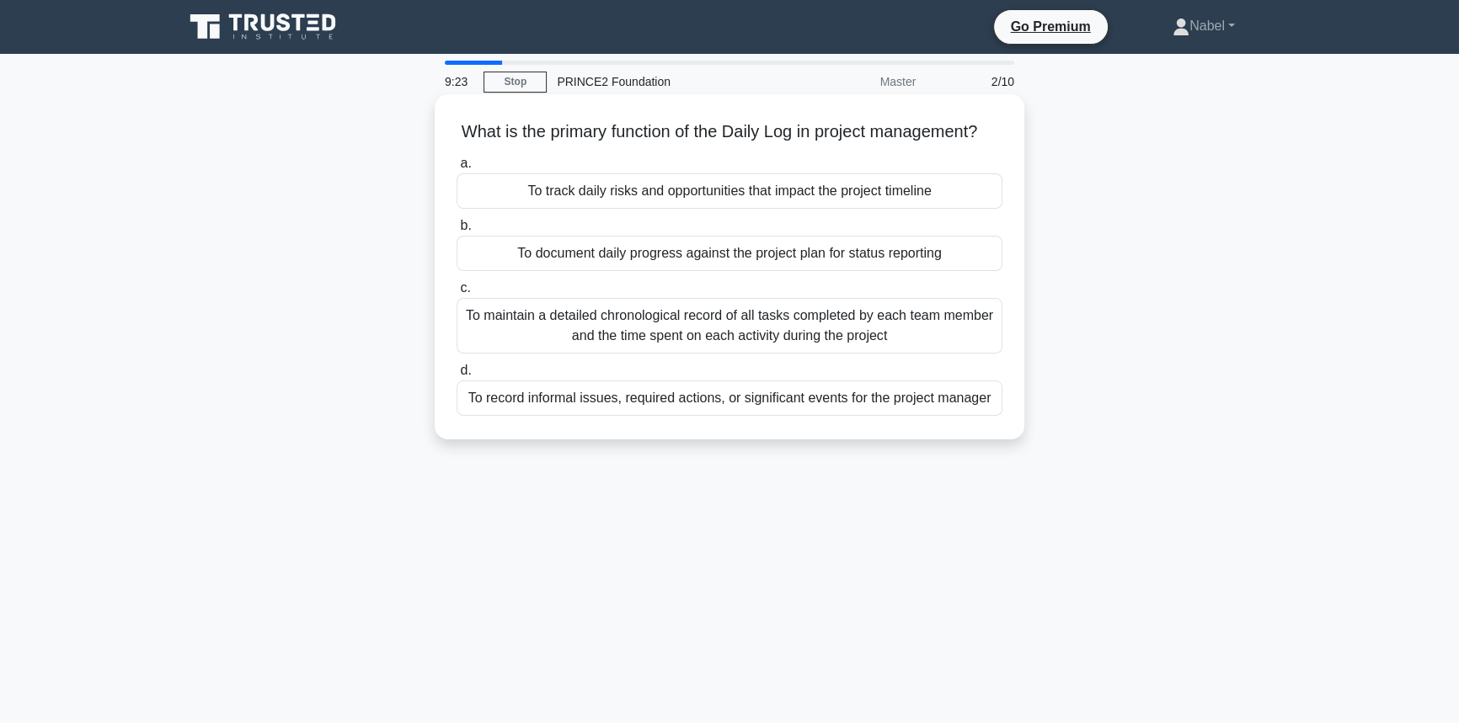
click at [551, 404] on div "To record informal issues, required actions, or significant events for the proj…" at bounding box center [729, 398] width 546 height 35
click at [456, 376] on input "d. To record informal issues, required actions, or significant events for the p…" at bounding box center [456, 371] width 0 height 11
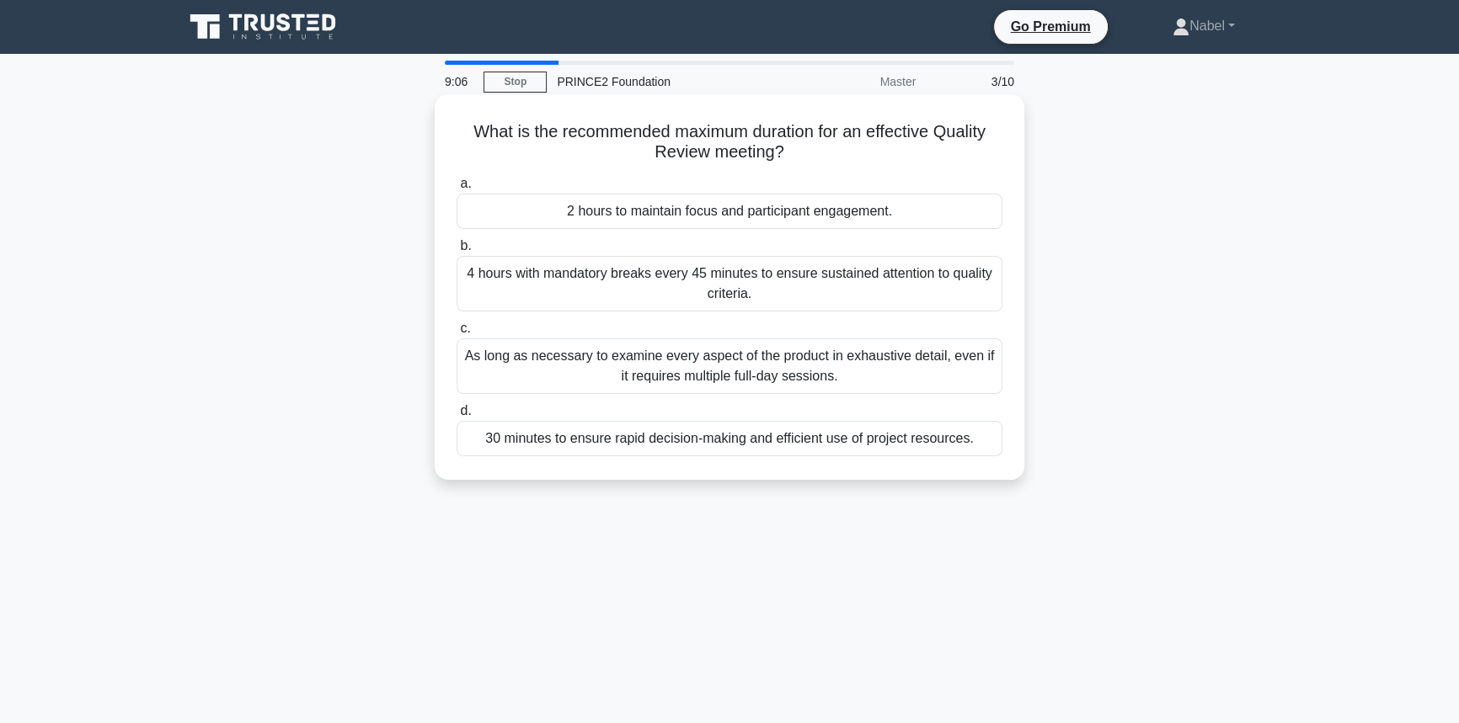
click at [496, 204] on div "2 hours to maintain focus and participant engagement." at bounding box center [729, 211] width 546 height 35
click at [456, 189] on input "a. 2 hours to maintain focus and participant engagement." at bounding box center [456, 184] width 0 height 11
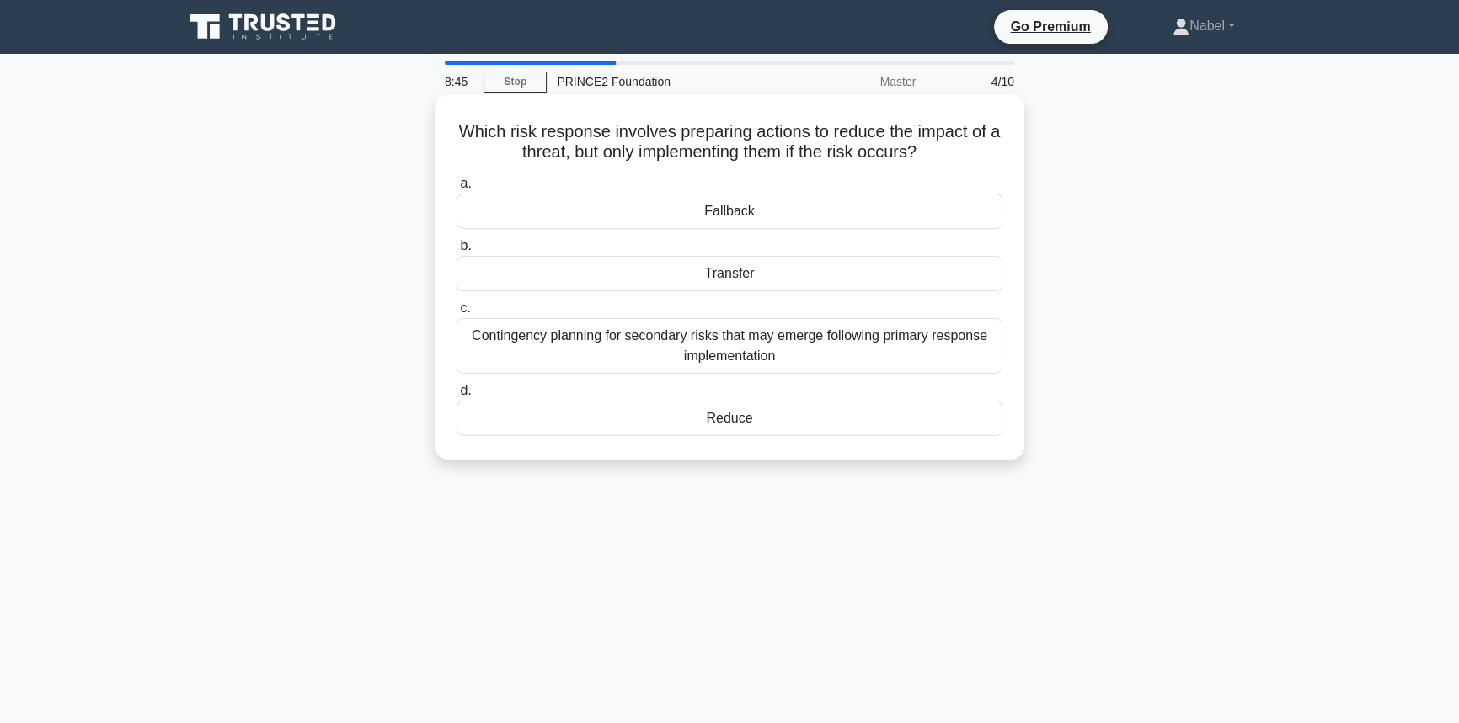
click at [560, 218] on div "Fallback" at bounding box center [729, 211] width 546 height 35
click at [456, 189] on input "a. Fallback" at bounding box center [456, 184] width 0 height 11
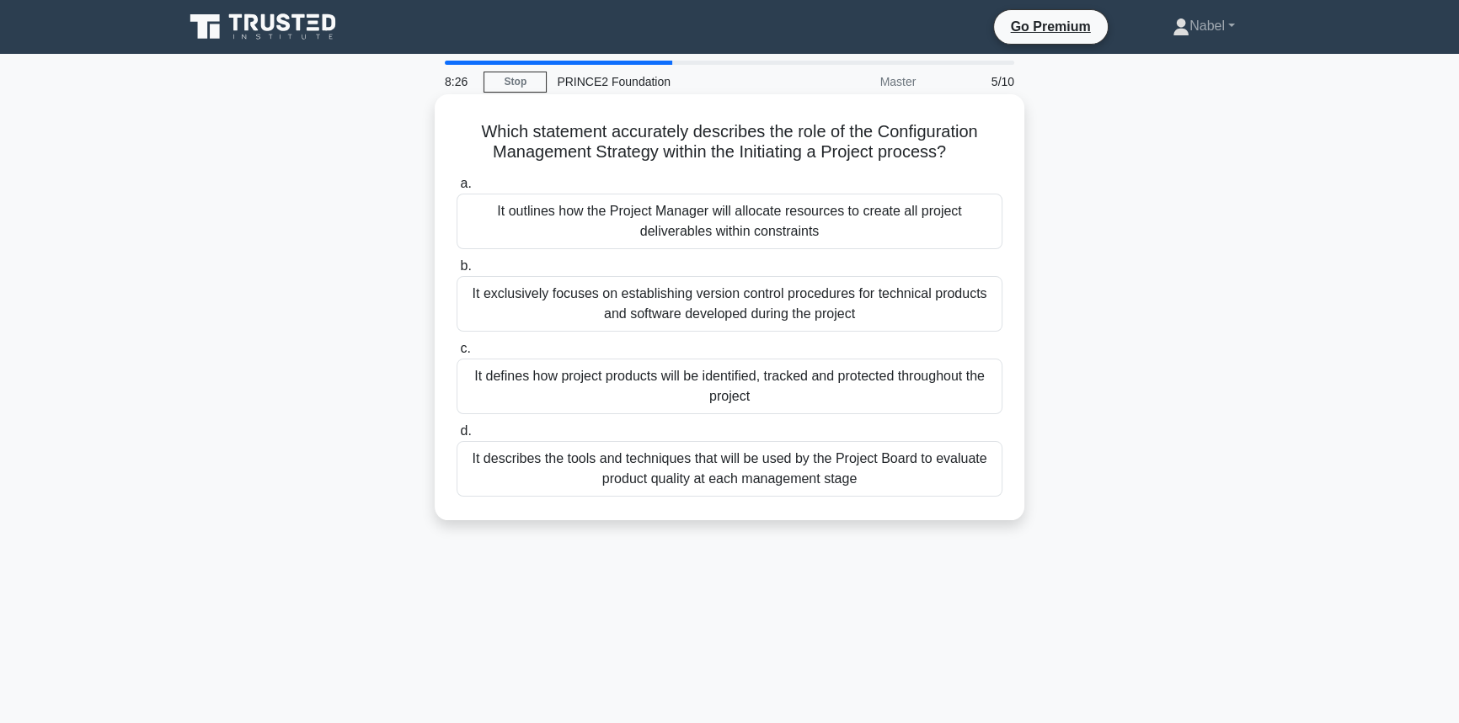
click at [558, 402] on div "It defines how project products will be identified, tracked and protected throu…" at bounding box center [729, 387] width 546 height 56
click at [456, 355] on input "c. It defines how project products will be identified, tracked and protected th…" at bounding box center [456, 349] width 0 height 11
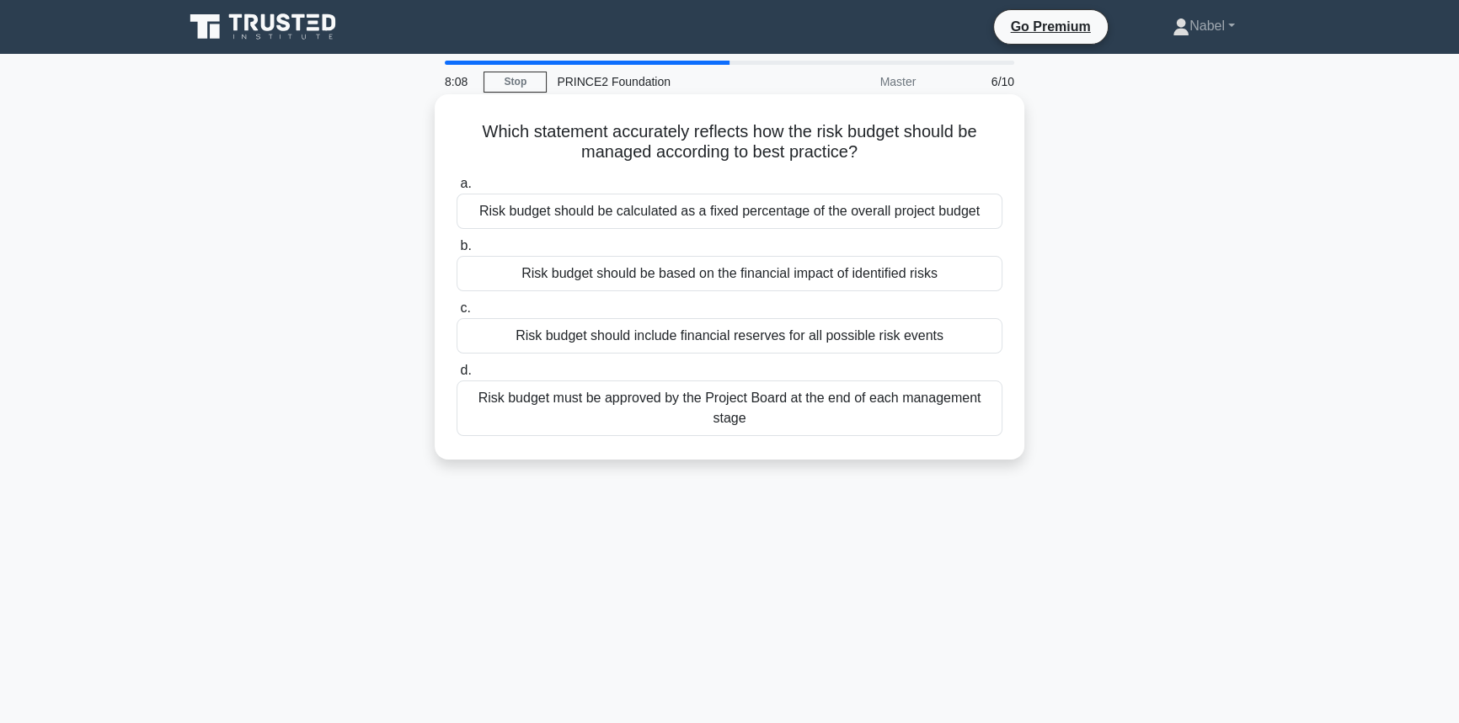
click at [594, 265] on div "Risk budget should be based on the financial impact of identified risks" at bounding box center [729, 273] width 546 height 35
click at [456, 252] on input "b. Risk budget should be based on the financial impact of identified risks" at bounding box center [456, 246] width 0 height 11
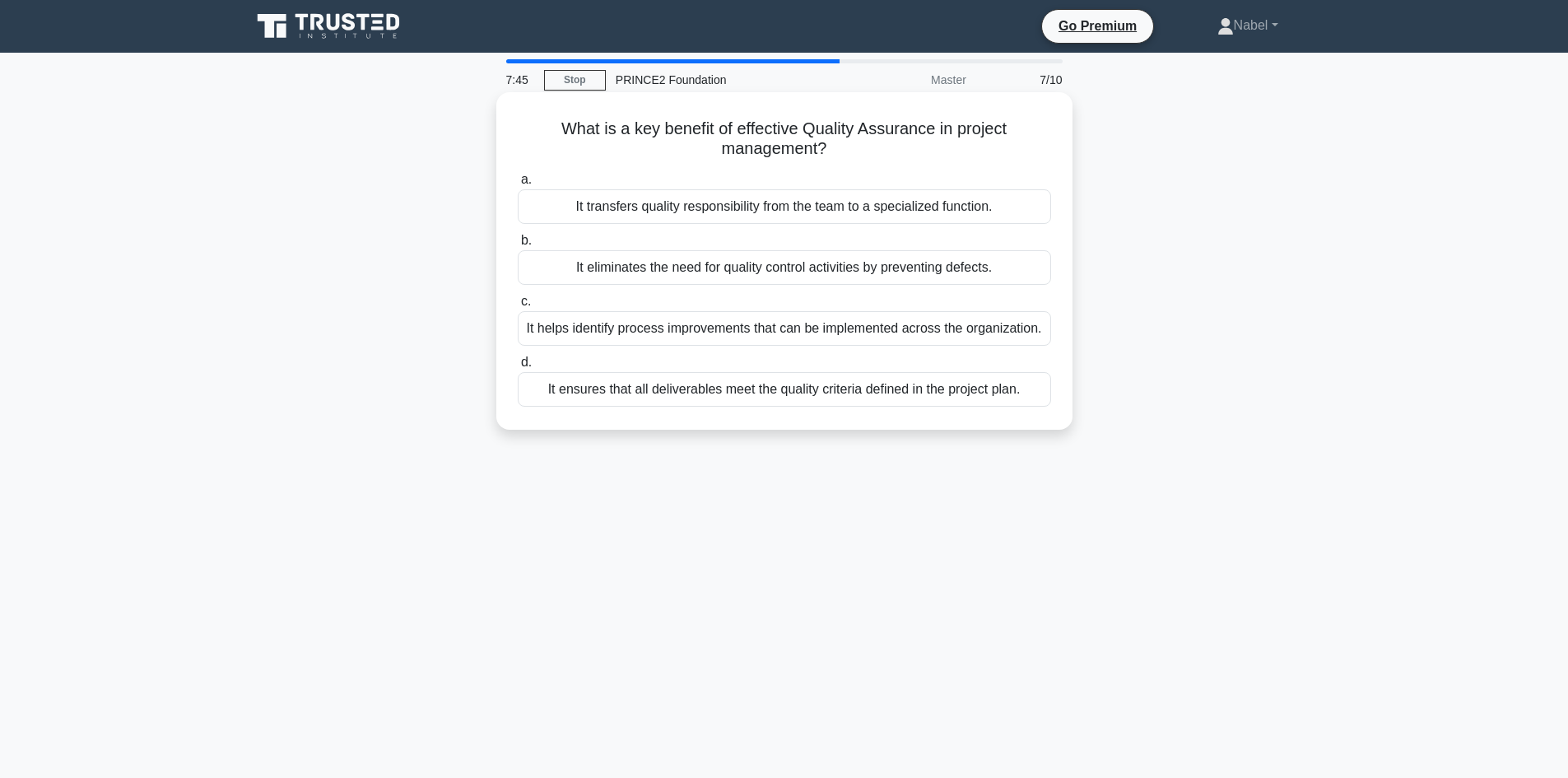
click at [844, 319] on div "It helps identify process improvements that can be implemented across the organ…" at bounding box center [785, 327] width 534 height 34
click at [518, 307] on input "c. It helps identify process improvements that can be implemented across the or…" at bounding box center [518, 301] width 0 height 11
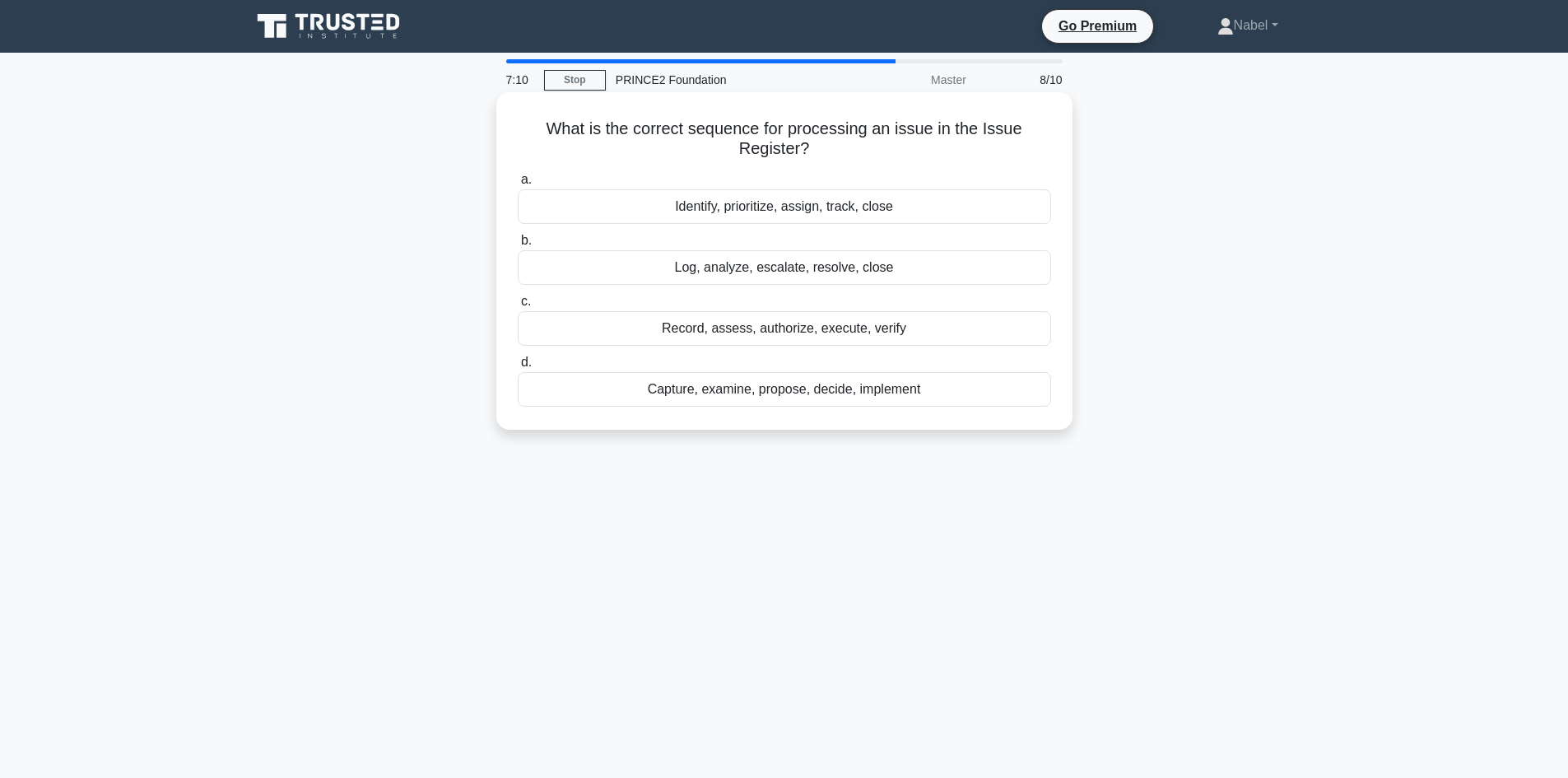
click at [608, 404] on div "Capture, examine, propose, decide, implement" at bounding box center [785, 389] width 534 height 34
click at [518, 367] on input "d. Capture, examine, propose, decide, implement" at bounding box center [518, 363] width 0 height 11
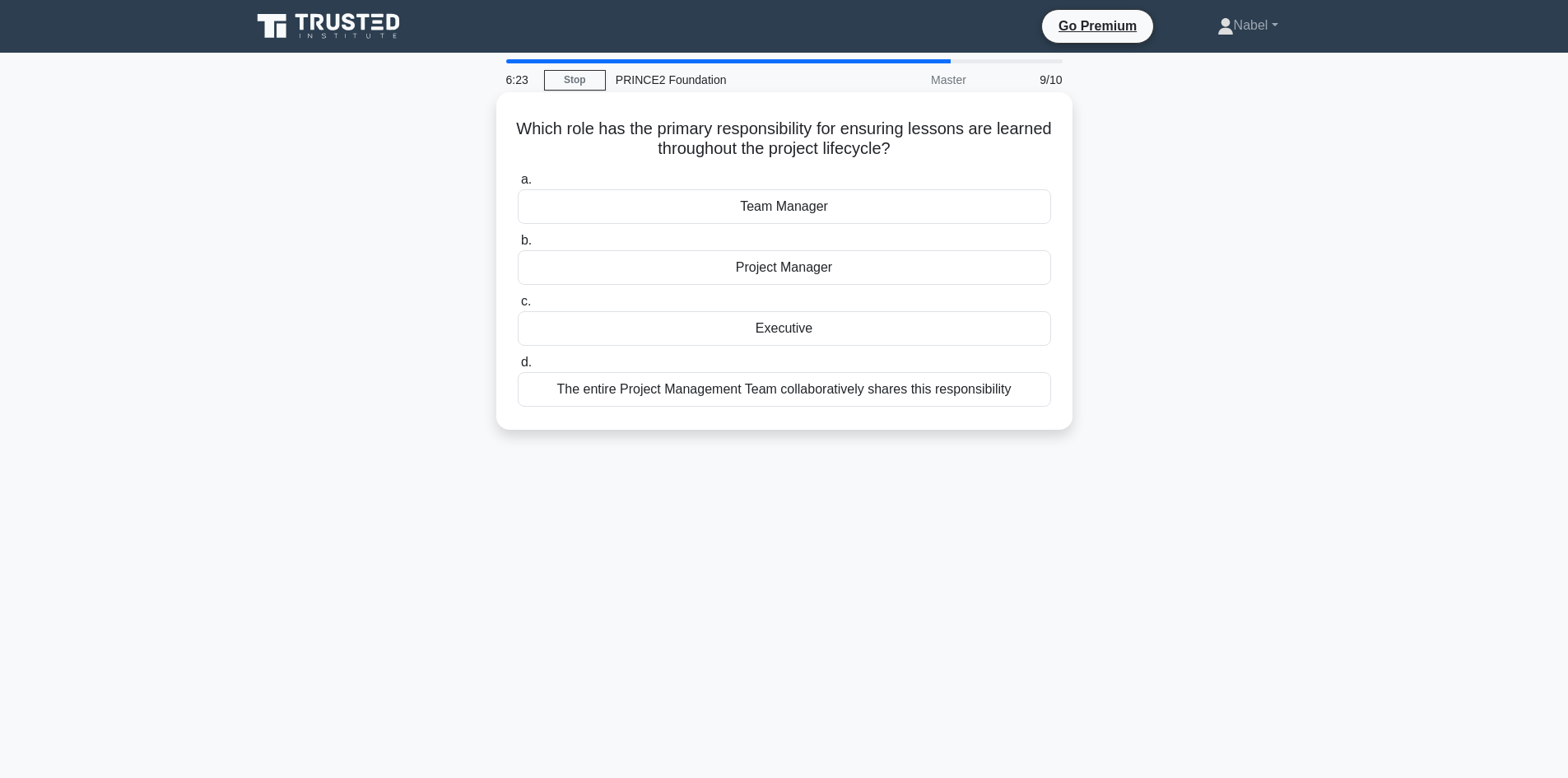
click at [661, 270] on div "Project Manager" at bounding box center [785, 267] width 534 height 34
click at [518, 246] on input "b. Project Manager" at bounding box center [518, 240] width 0 height 11
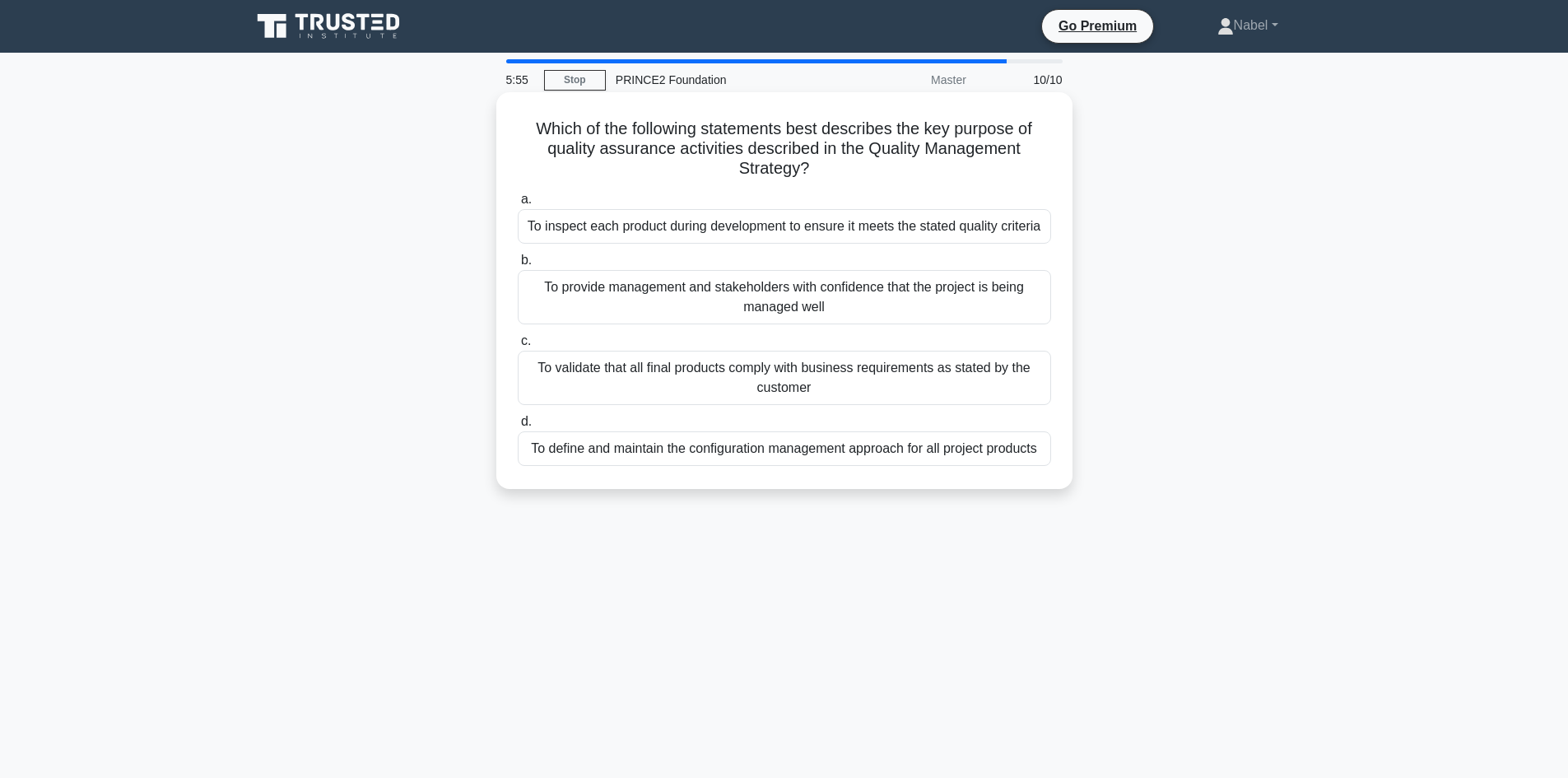
click at [886, 319] on div "To provide management and stakeholders with confidence that the project is bein…" at bounding box center [785, 297] width 534 height 55
click at [518, 266] on input "b. To provide management and stakeholders with confidence that the project is b…" at bounding box center [518, 260] width 0 height 11
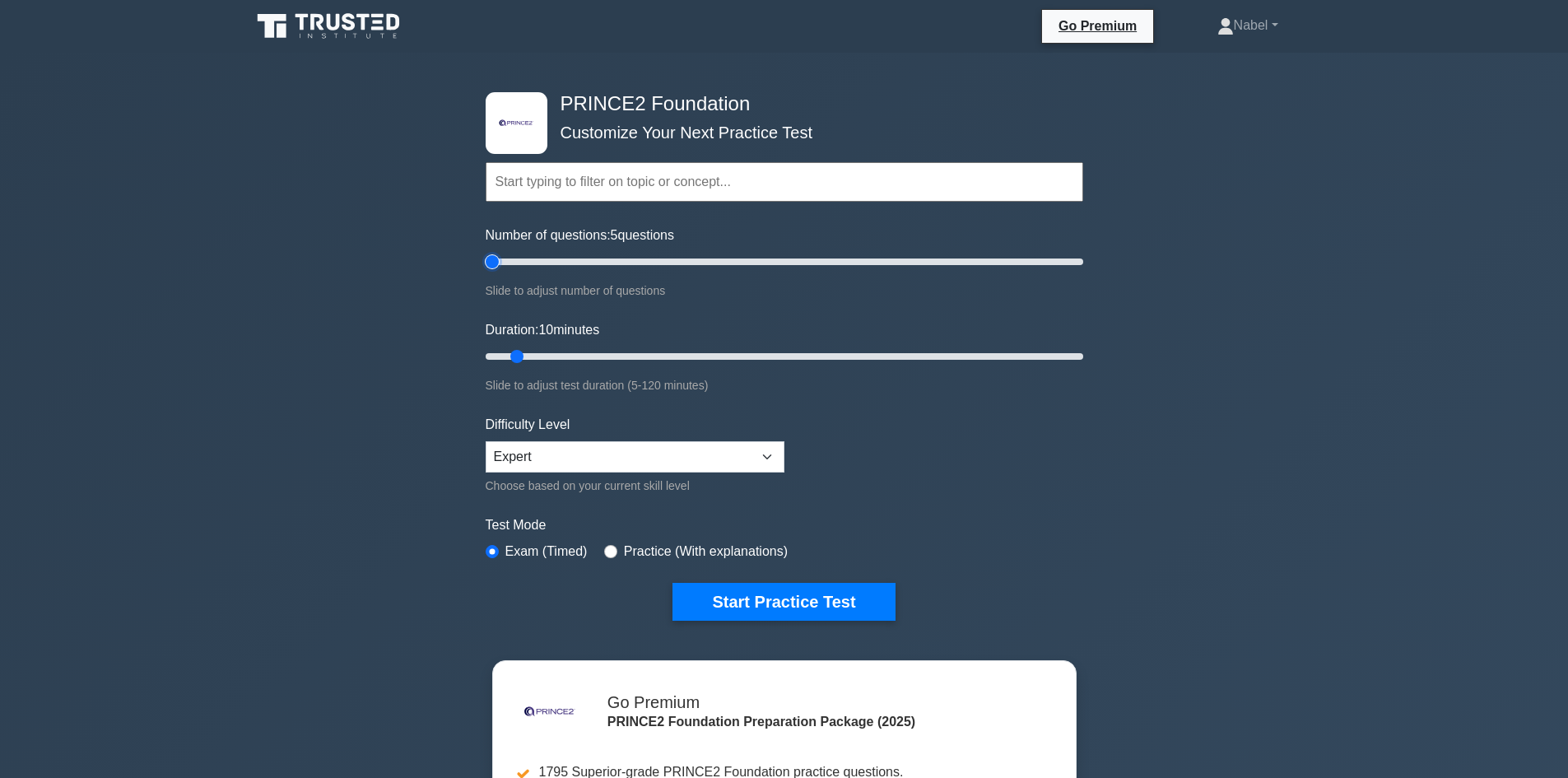
drag, startPoint x: 575, startPoint y: 265, endPoint x: 438, endPoint y: 263, distance: 137.0
type input "5"
click at [486, 263] on input "Number of questions: 5 questions" at bounding box center [784, 262] width 597 height 20
drag, startPoint x: 518, startPoint y: 360, endPoint x: 760, endPoint y: 354, distance: 242.1
type input "60"
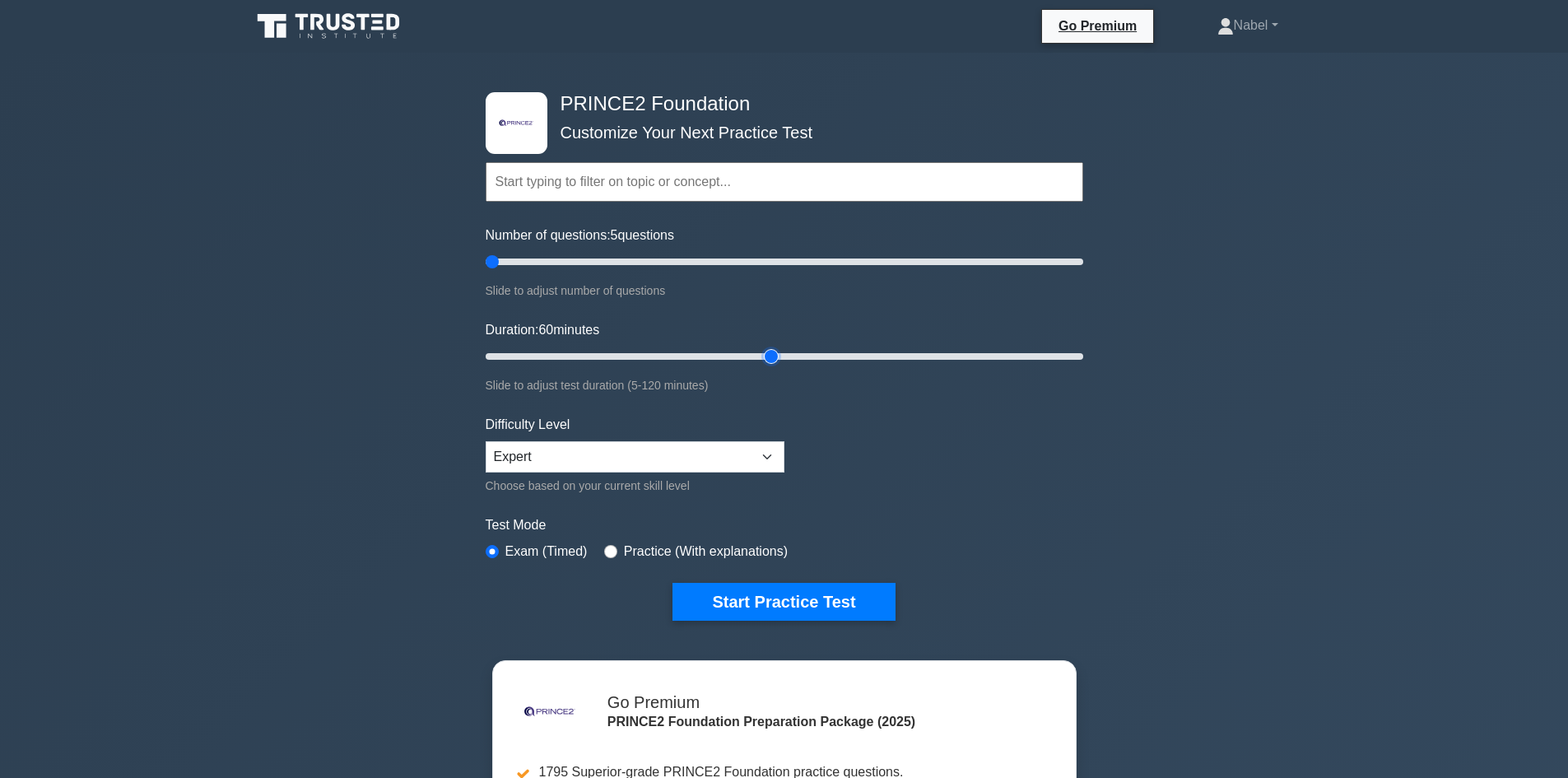
click at [760, 354] on input "Duration: 60 minutes" at bounding box center [784, 357] width 597 height 20
drag, startPoint x: 498, startPoint y: 258, endPoint x: 756, endPoint y: 315, distance: 264.2
click at [754, 259] on input "Number of questions: 90 questions" at bounding box center [784, 262] width 597 height 20
drag, startPoint x: 739, startPoint y: 258, endPoint x: 655, endPoint y: 254, distance: 84.1
type input "60"
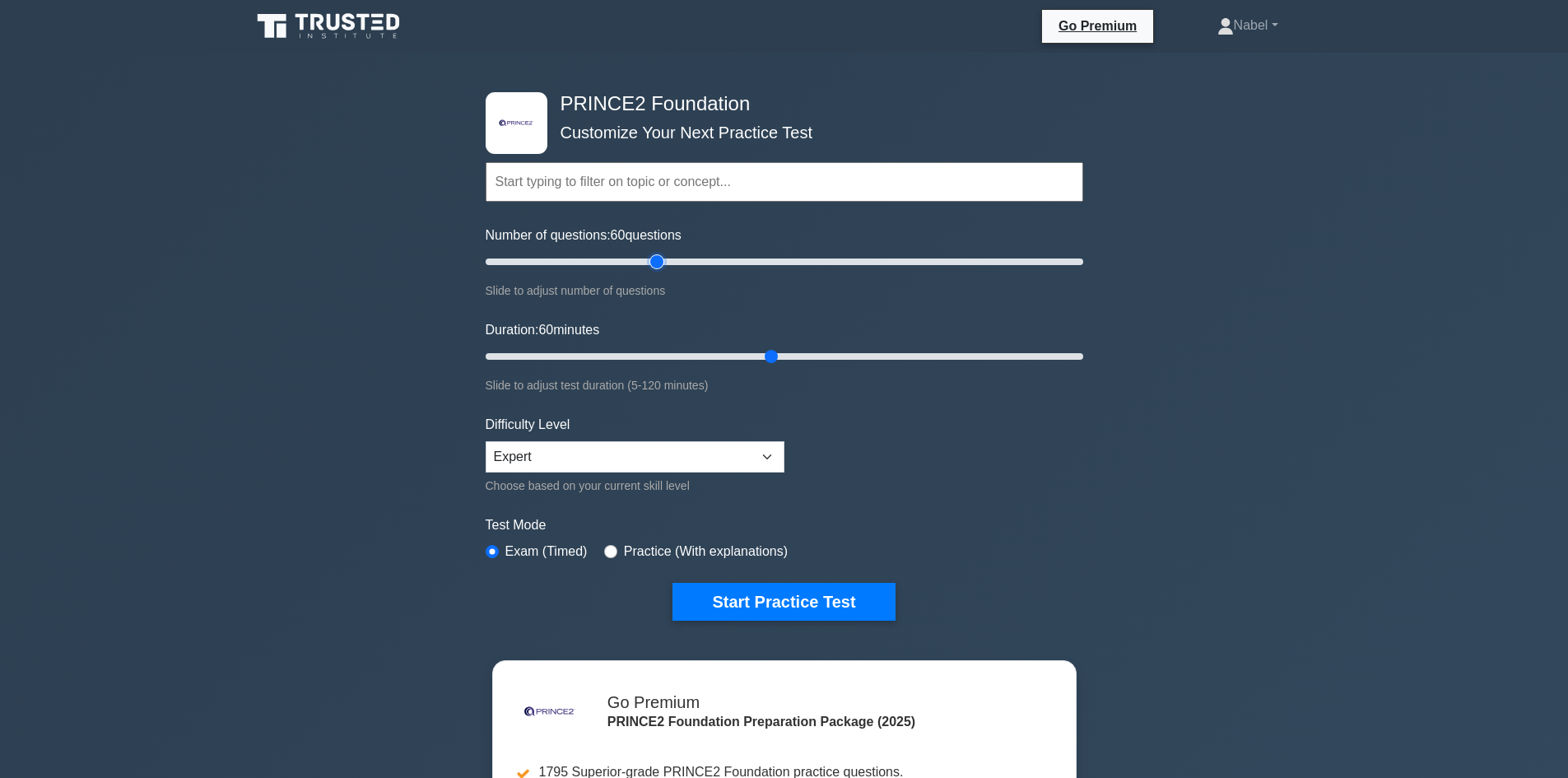
click at [655, 254] on input "Number of questions: 60 questions" at bounding box center [784, 262] width 597 height 20
drag, startPoint x: 769, startPoint y: 356, endPoint x: 618, endPoint y: 348, distance: 151.2
type input "30"
click at [618, 348] on input "Duration: 30 minutes" at bounding box center [784, 357] width 597 height 20
drag, startPoint x: 603, startPoint y: 259, endPoint x: 538, endPoint y: 259, distance: 65.0
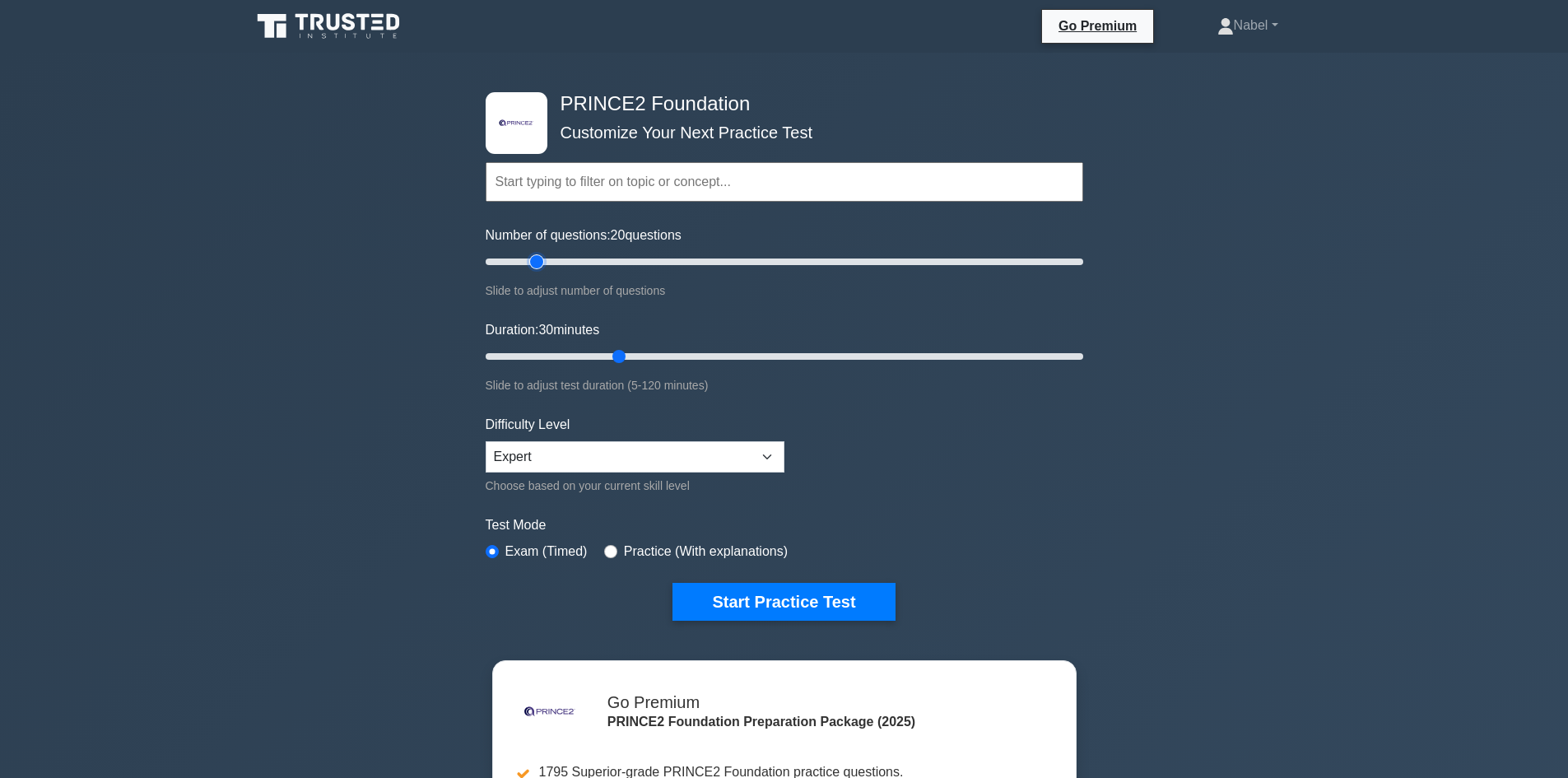
click at [538, 259] on input "Number of questions: 20 questions" at bounding box center [784, 262] width 597 height 20
drag, startPoint x: 535, startPoint y: 259, endPoint x: 503, endPoint y: 253, distance: 32.6
click at [503, 253] on input "Number of questions: 10 questions" at bounding box center [784, 262] width 597 height 20
drag, startPoint x: 510, startPoint y: 262, endPoint x: 537, endPoint y: 260, distance: 27.1
type input "20"
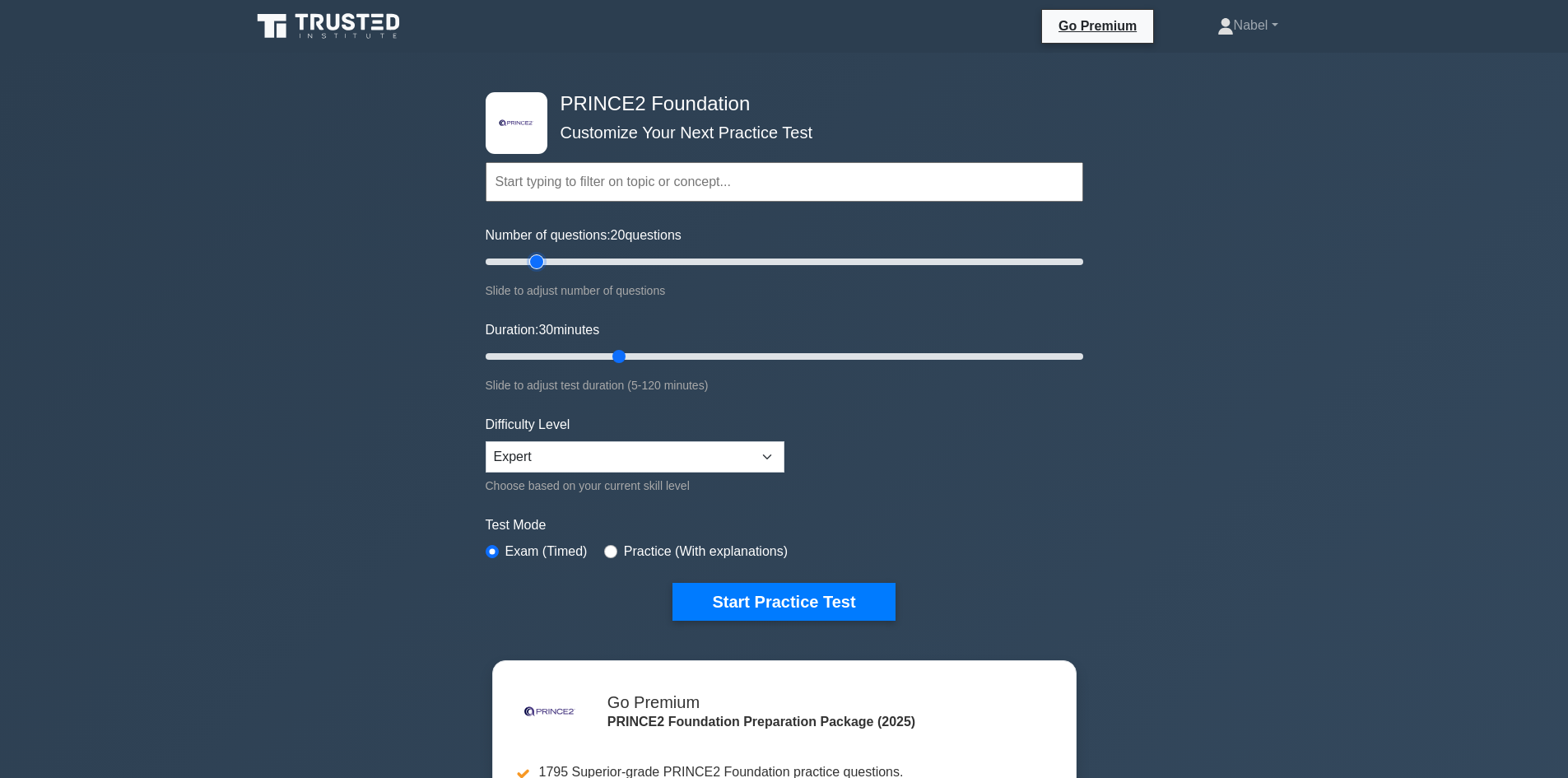
click at [537, 260] on input "Number of questions: 20 questions" at bounding box center [784, 262] width 597 height 20
drag, startPoint x: 609, startPoint y: 349, endPoint x: 753, endPoint y: 601, distance: 290.2
click at [747, 367] on input "Duration: 50 minutes" at bounding box center [784, 357] width 597 height 20
click at [530, 341] on div "Duration: 55 minutes Slide to adjust test duration (5-120 minutes)" at bounding box center [784, 358] width 597 height 75
drag, startPoint x: 530, startPoint y: 364, endPoint x: 881, endPoint y: 390, distance: 352.0
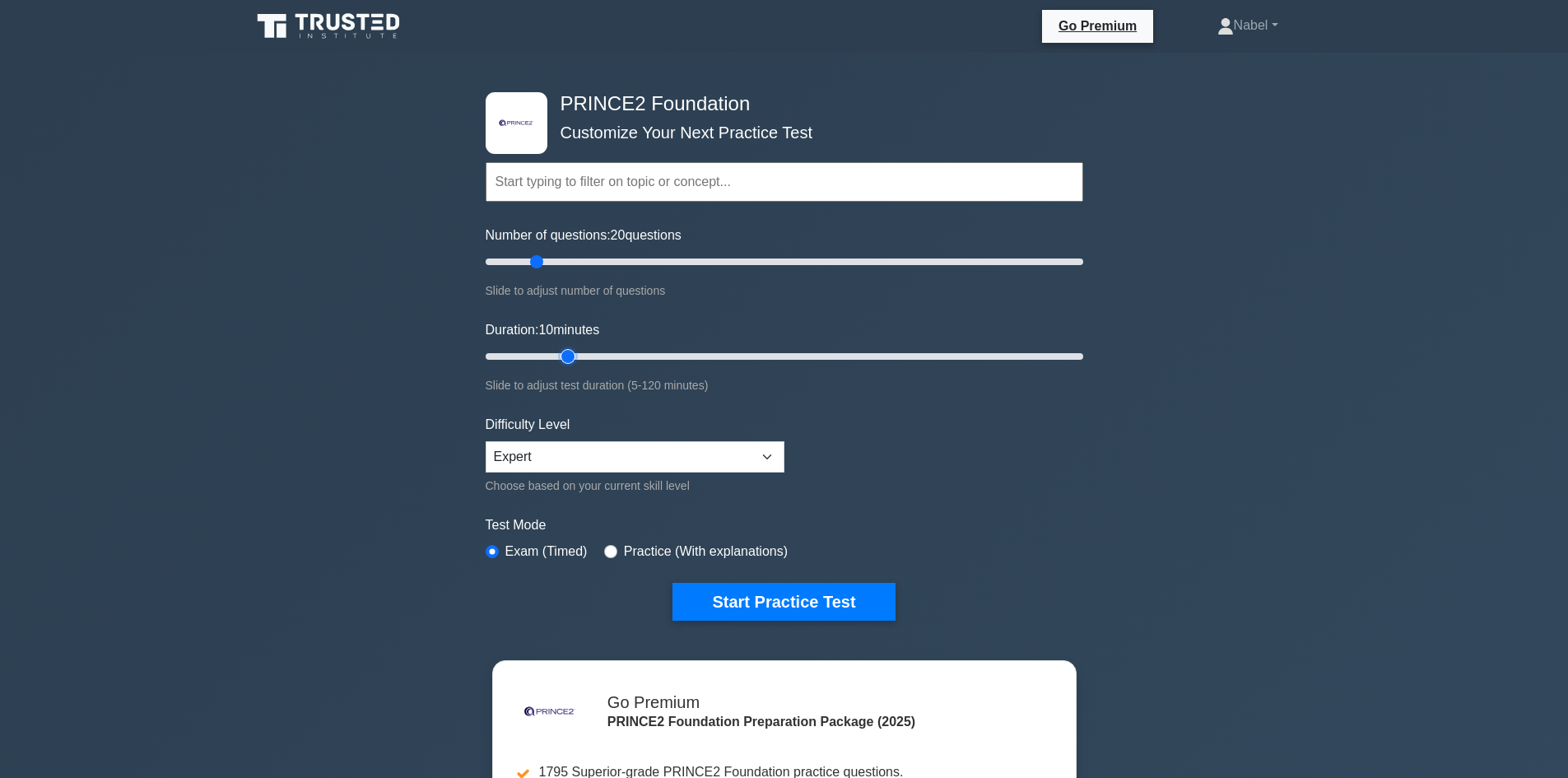
click at [556, 358] on input "Duration: 10 minutes" at bounding box center [784, 357] width 597 height 20
drag, startPoint x: 559, startPoint y: 354, endPoint x: 527, endPoint y: 350, distance: 32.2
type input "10"
click at [527, 350] on input "Duration: 10 minutes" at bounding box center [784, 357] width 597 height 20
click at [749, 585] on button "Start Practice Test" at bounding box center [783, 601] width 222 height 38
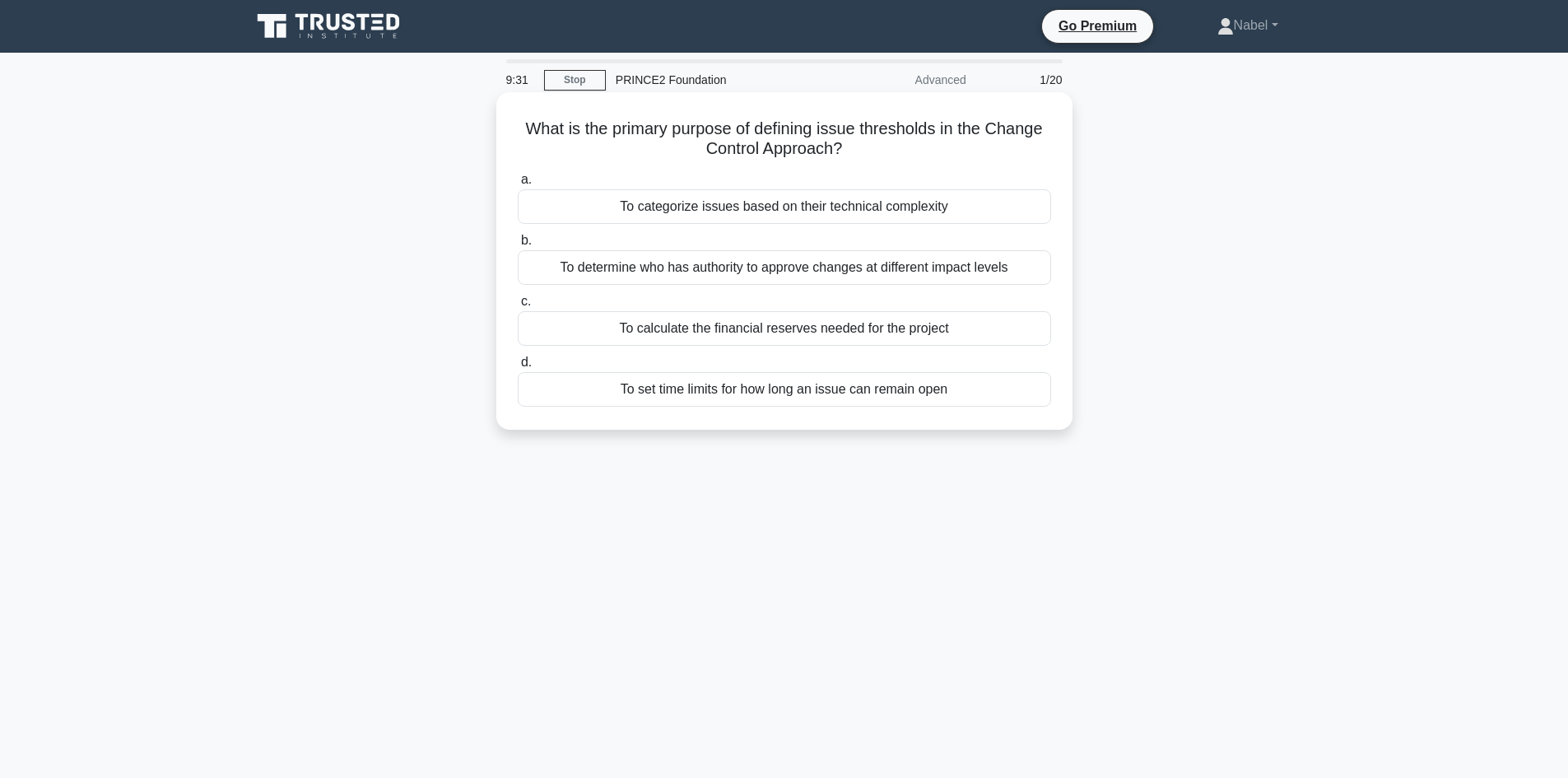
click at [760, 273] on div "To determine who has authority to approve changes at different impact levels" at bounding box center [785, 267] width 534 height 34
click at [518, 246] on input "b. To determine who has authority to approve changes at different impact levels" at bounding box center [518, 240] width 0 height 11
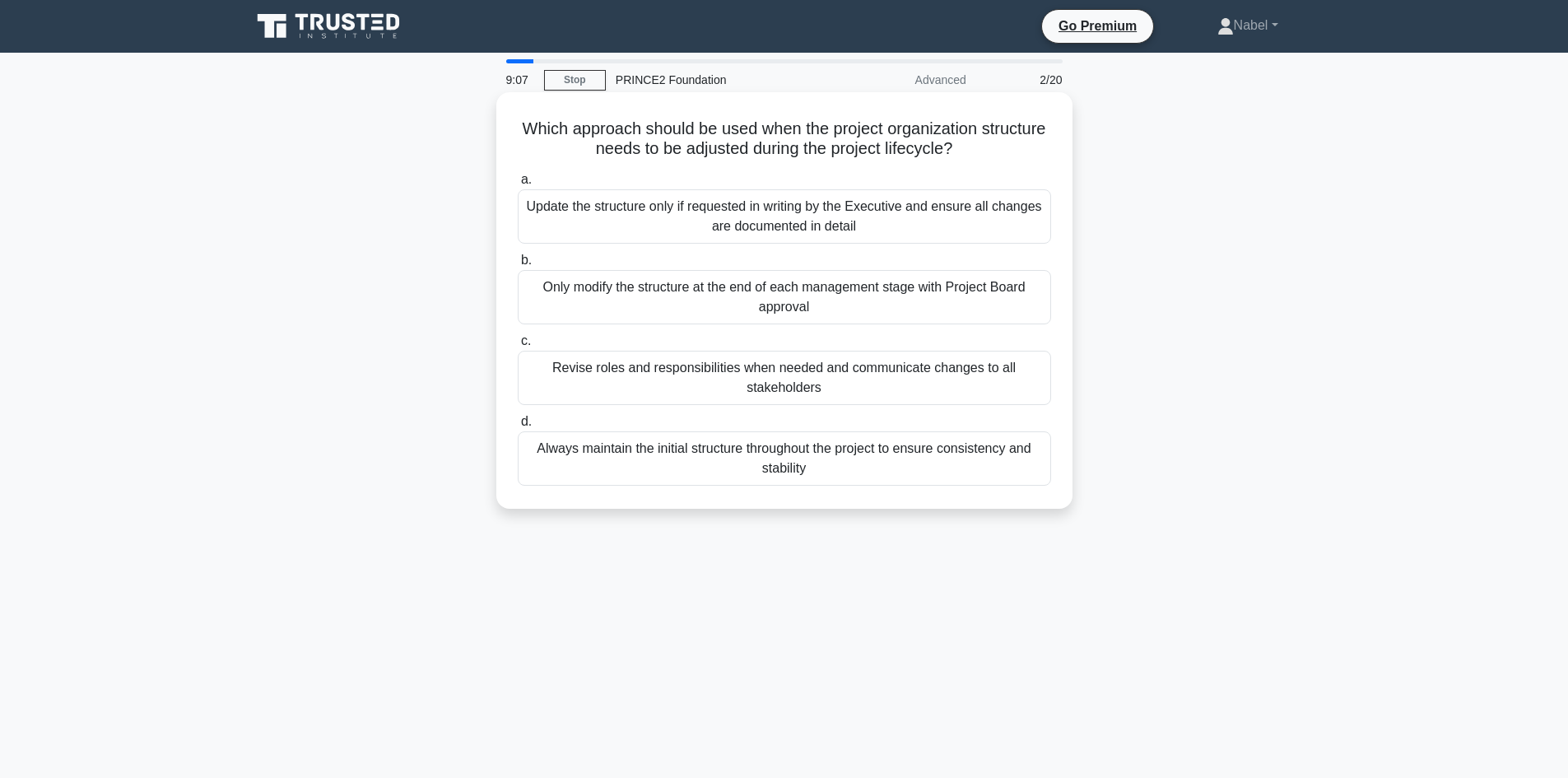
click at [733, 368] on div "Revise roles and responsibilities when needed and communicate changes to all st…" at bounding box center [785, 378] width 534 height 55
click at [518, 347] on input "c. Revise roles and responsibilities when needed and communicate changes to all…" at bounding box center [518, 341] width 0 height 11
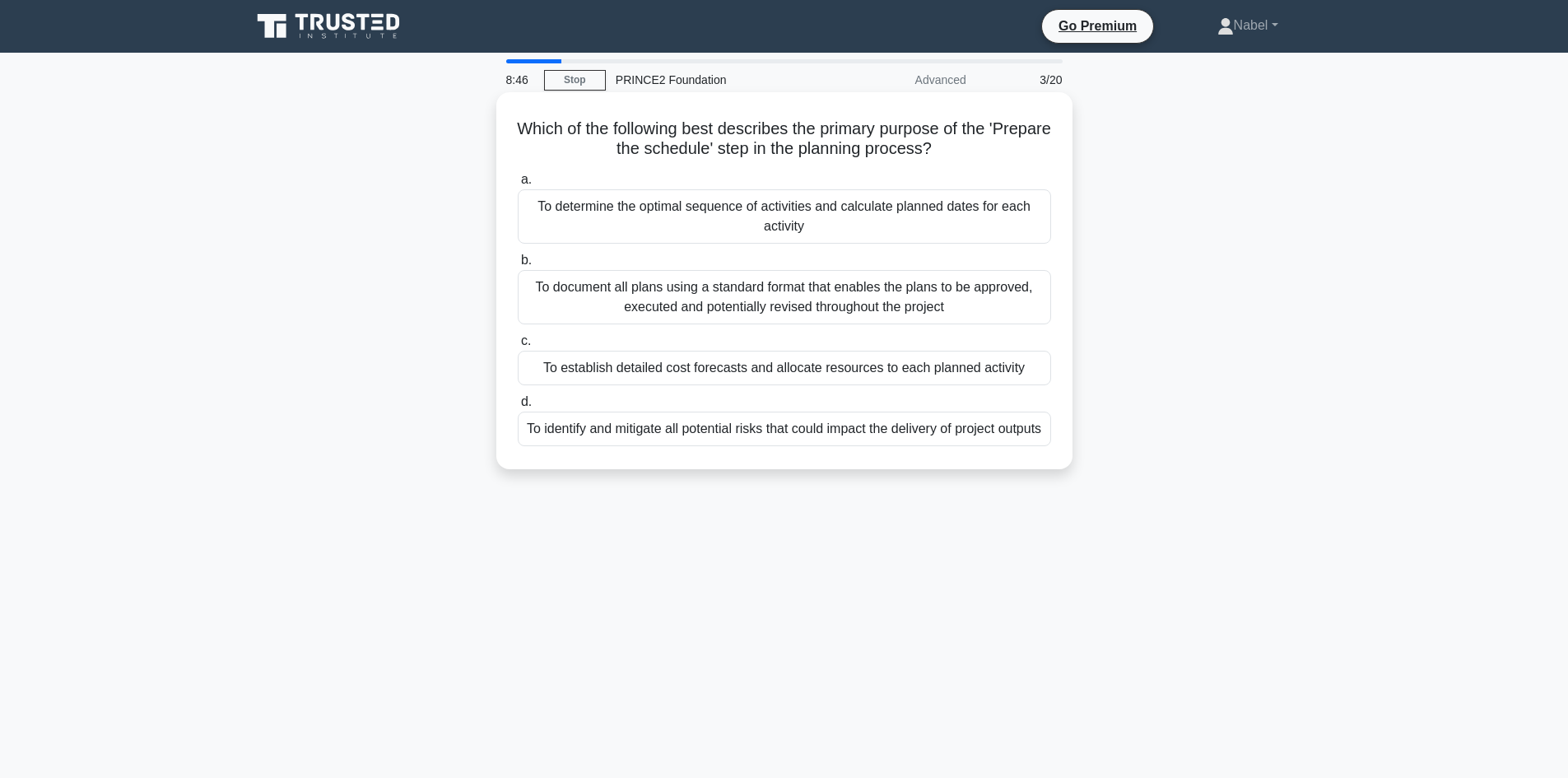
click at [757, 211] on div "To determine the optimal sequence of activities and calculate planned dates for…" at bounding box center [785, 217] width 534 height 55
click at [518, 185] on input "a. To determine the optimal sequence of activities and calculate planned dates …" at bounding box center [518, 180] width 0 height 11
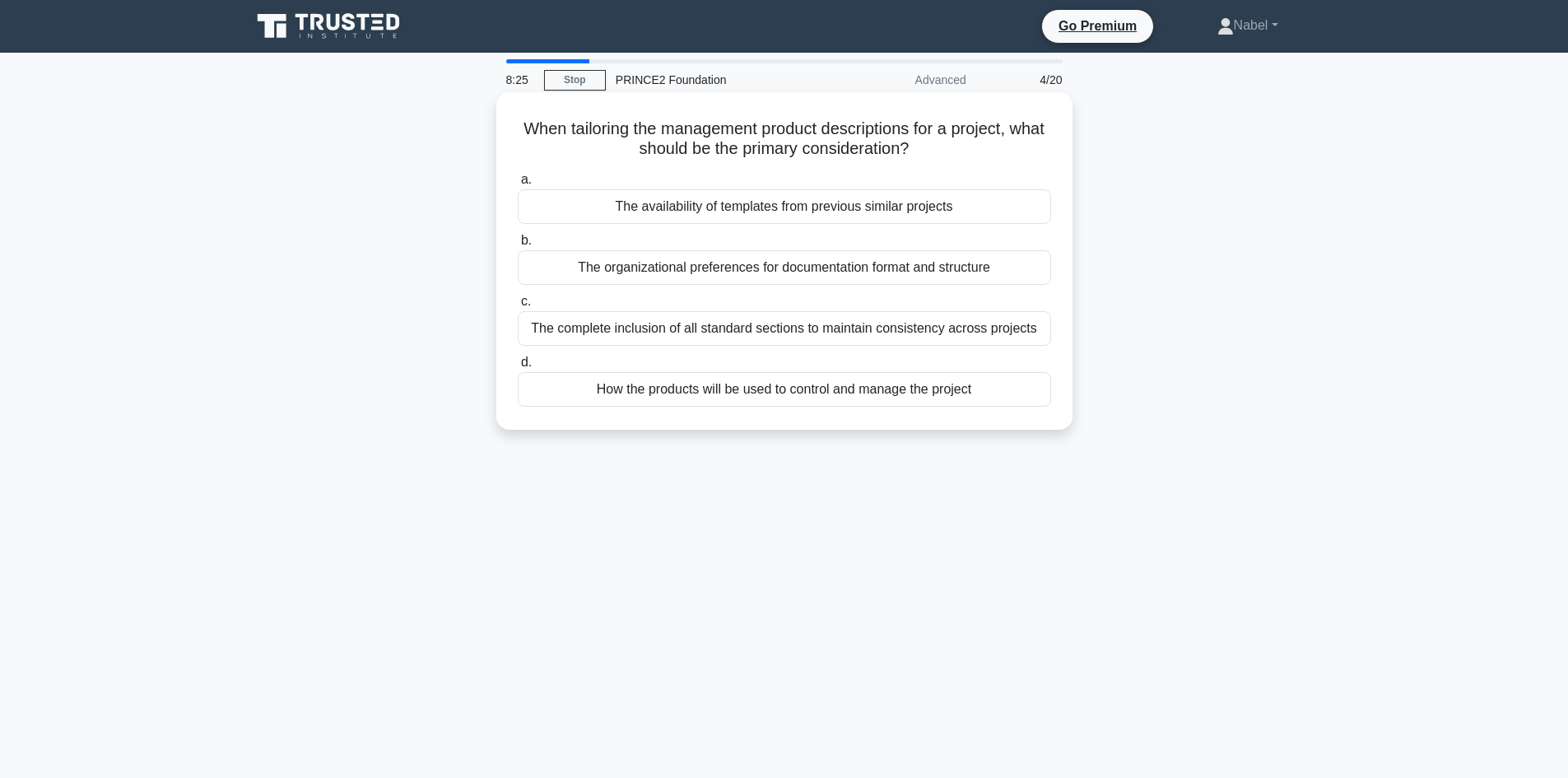
click at [767, 391] on div "How the products will be used to control and manage the project" at bounding box center [785, 389] width 534 height 34
click at [518, 367] on input "d. How the products will be used to control and manage the project" at bounding box center [518, 363] width 0 height 11
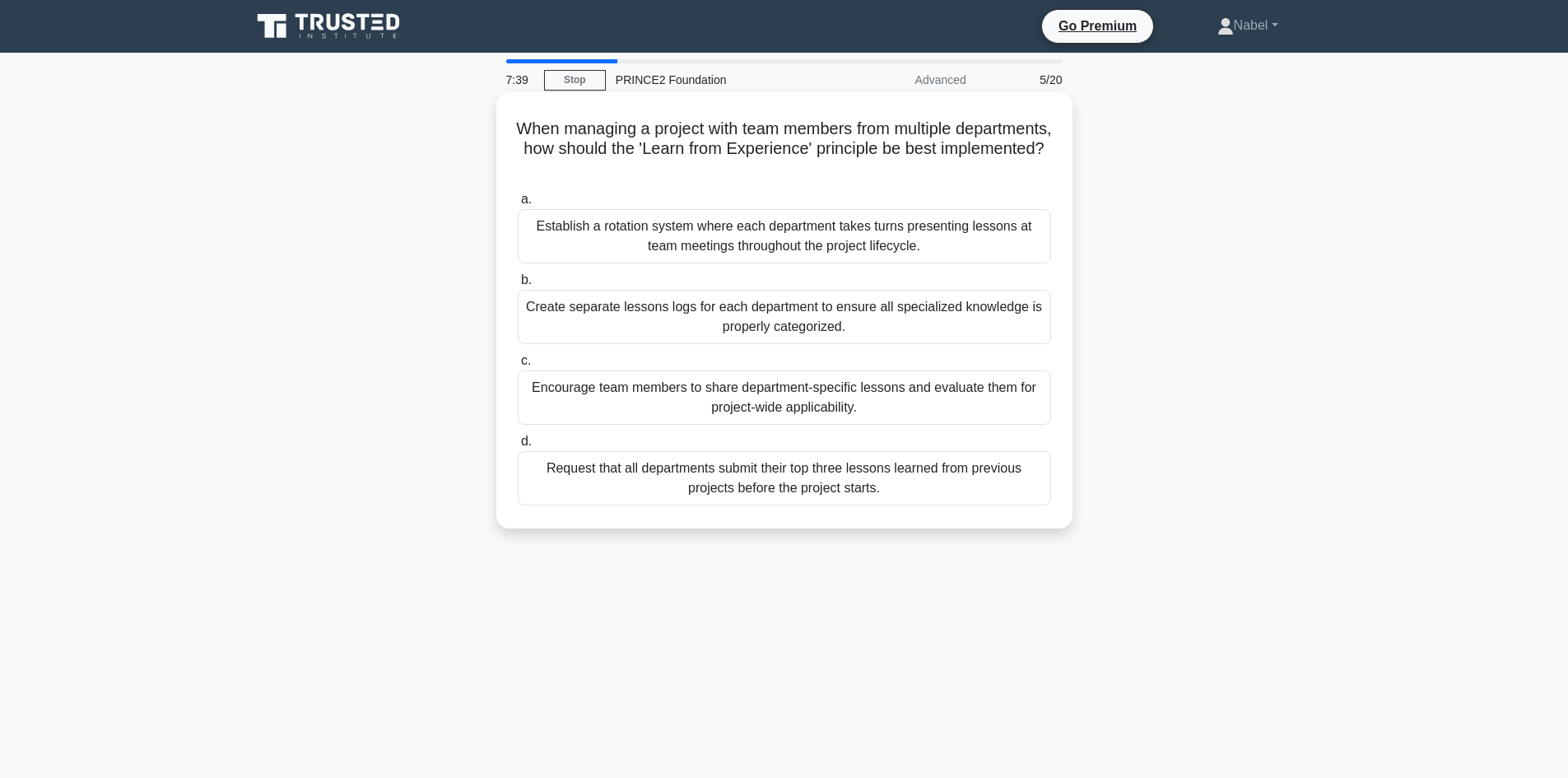
click at [685, 381] on div "Encourage team members to share department-specific lessons and evaluate them f…" at bounding box center [785, 398] width 534 height 55
click at [518, 367] on input "c. Encourage team members to share department-specific lessons and evaluate the…" at bounding box center [518, 361] width 0 height 11
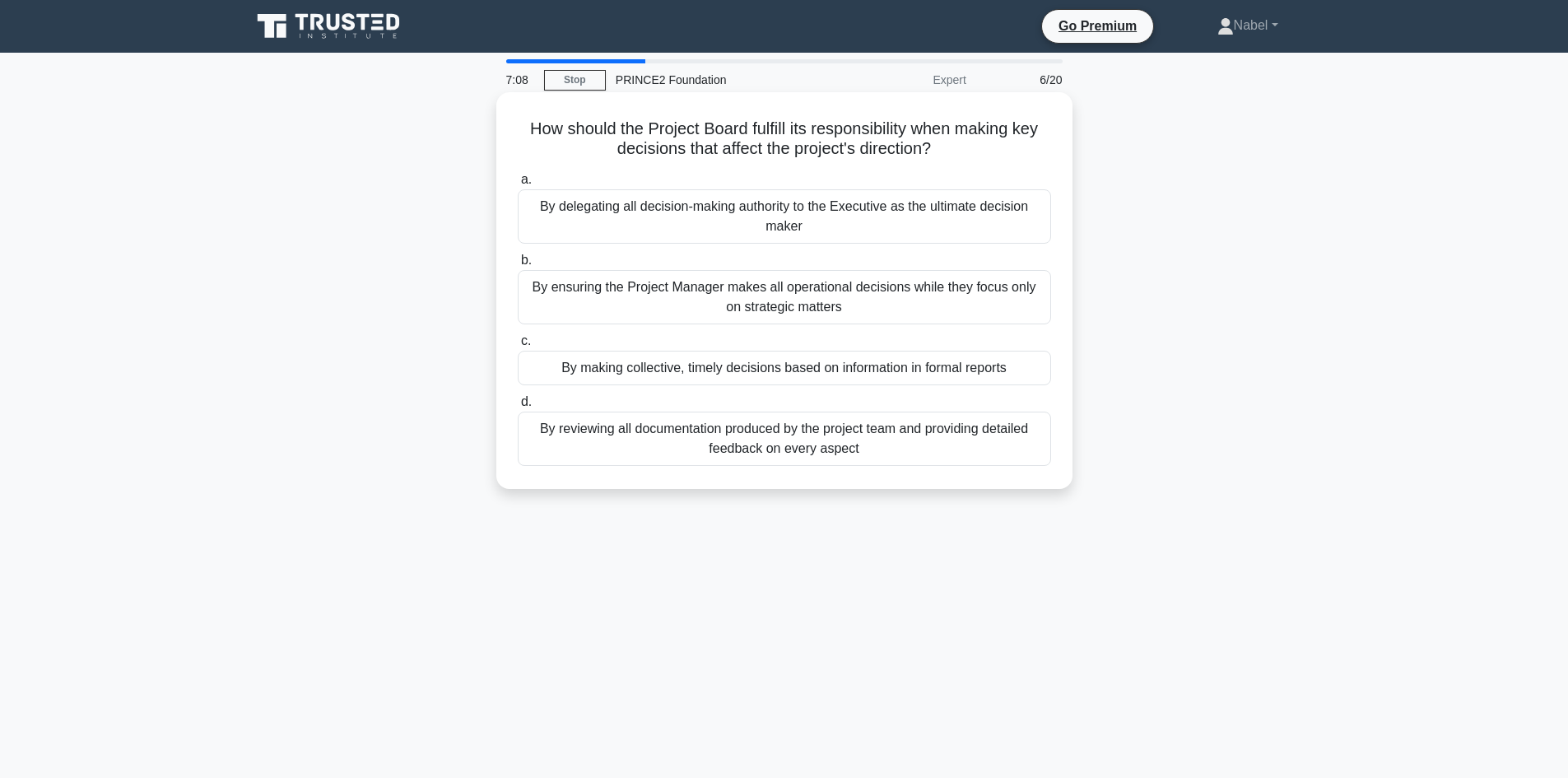
click at [810, 367] on div "By making collective, timely decisions based on information in formal reports" at bounding box center [785, 367] width 534 height 34
click at [518, 347] on input "c. By making collective, timely decisions based on information in formal reports" at bounding box center [518, 341] width 0 height 11
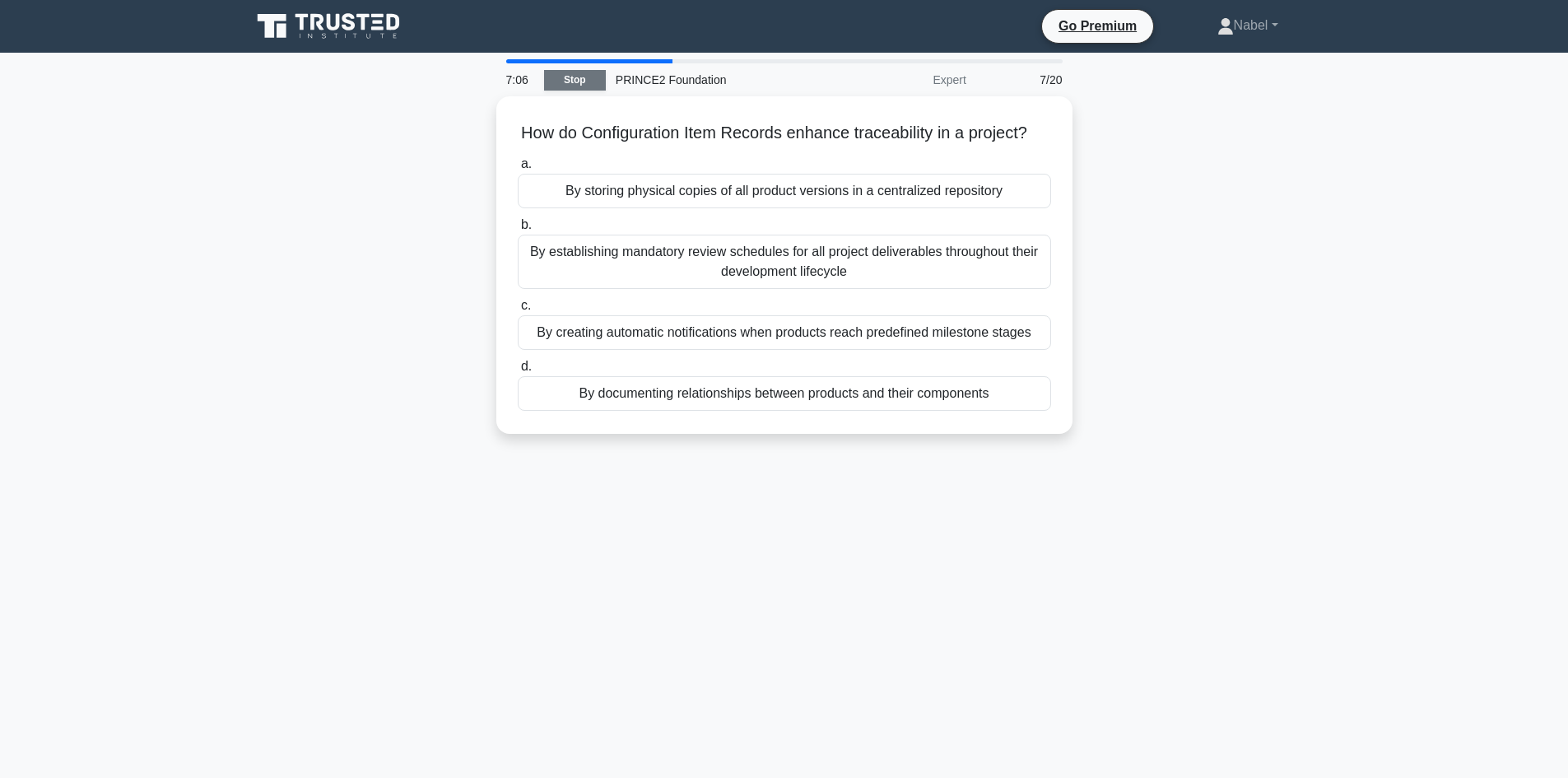
click at [593, 81] on link "Stop" at bounding box center [575, 80] width 62 height 21
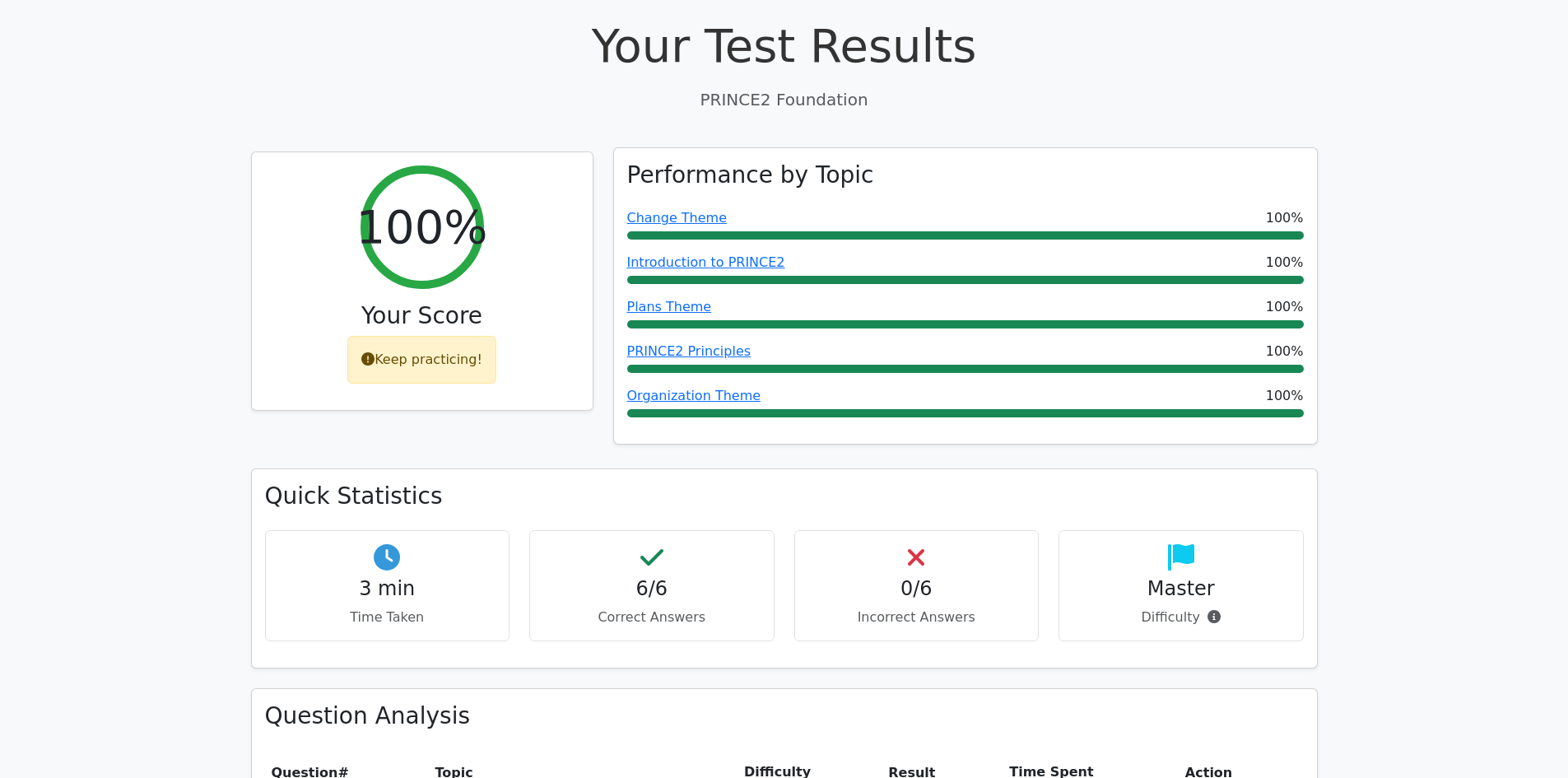
scroll to position [741, 0]
